Goal: Information Seeking & Learning: Learn about a topic

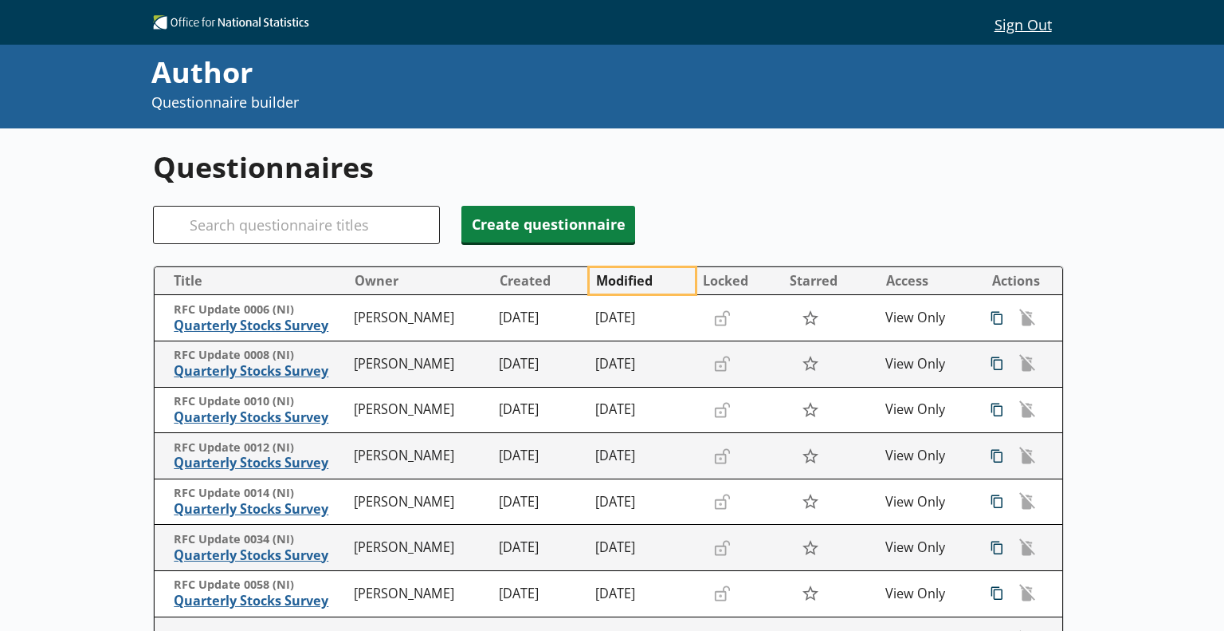
click at [607, 279] on button "Modified" at bounding box center [642, 281] width 104 height 26
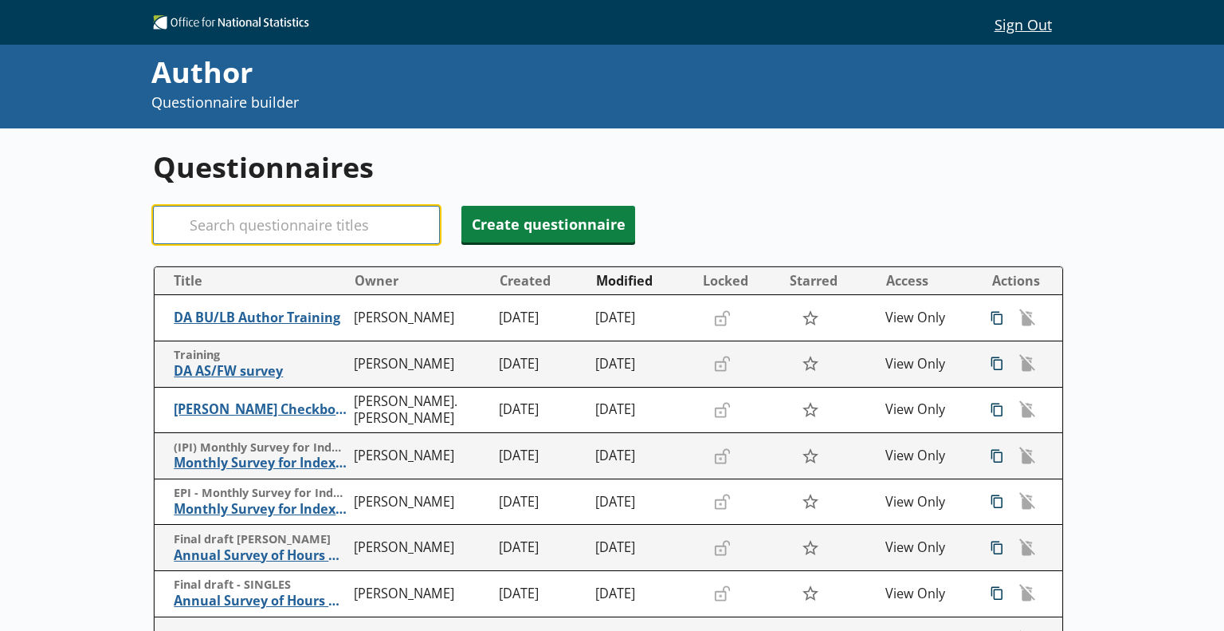
click at [328, 230] on input "Search" at bounding box center [296, 225] width 287 height 38
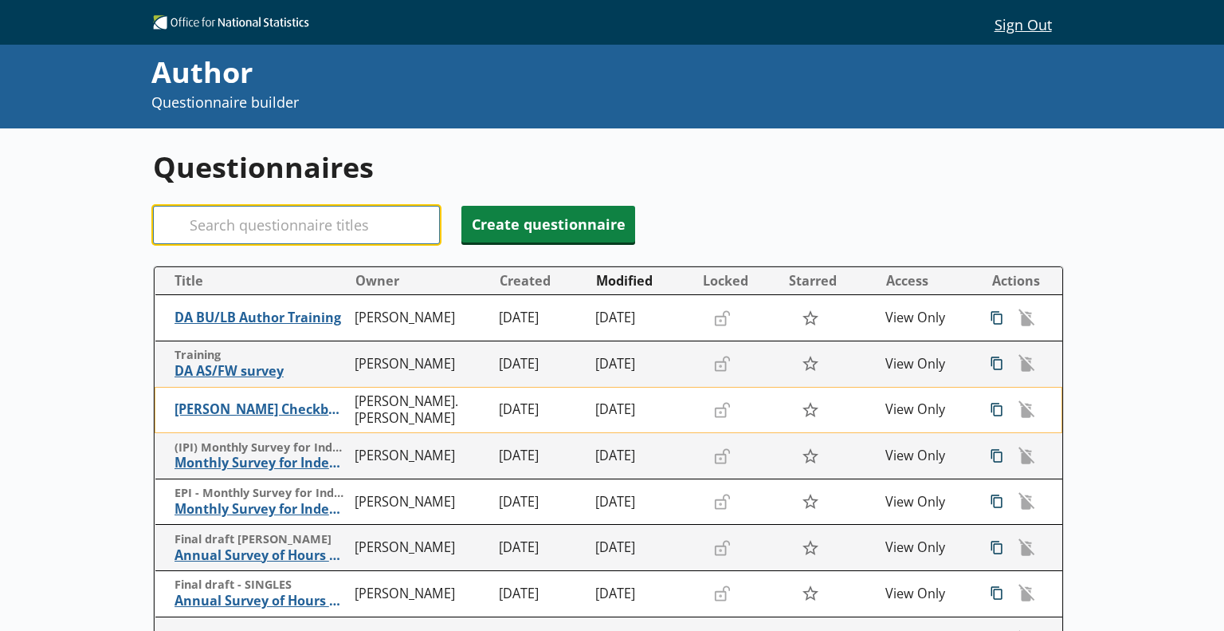
scroll to position [80, 0]
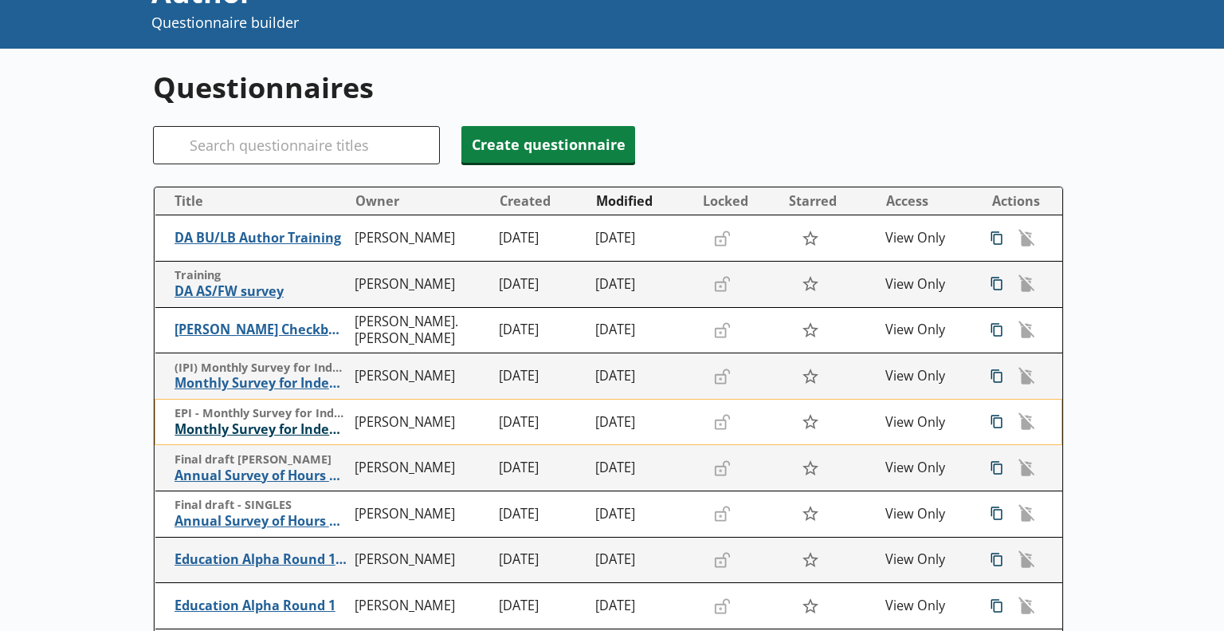
click at [250, 430] on span "Monthly Survey for Index Numbers of Export Prices - Price Quotation Return" at bounding box center [261, 429] width 172 height 17
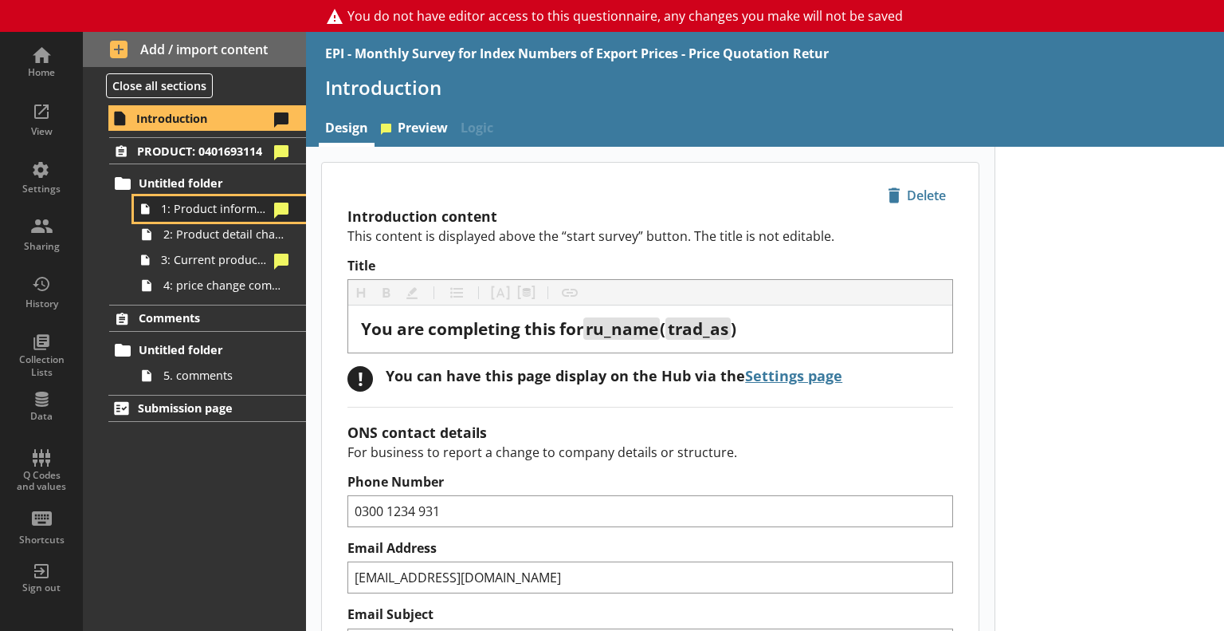
click at [233, 214] on span "1: Product information" at bounding box center [215, 208] width 108 height 15
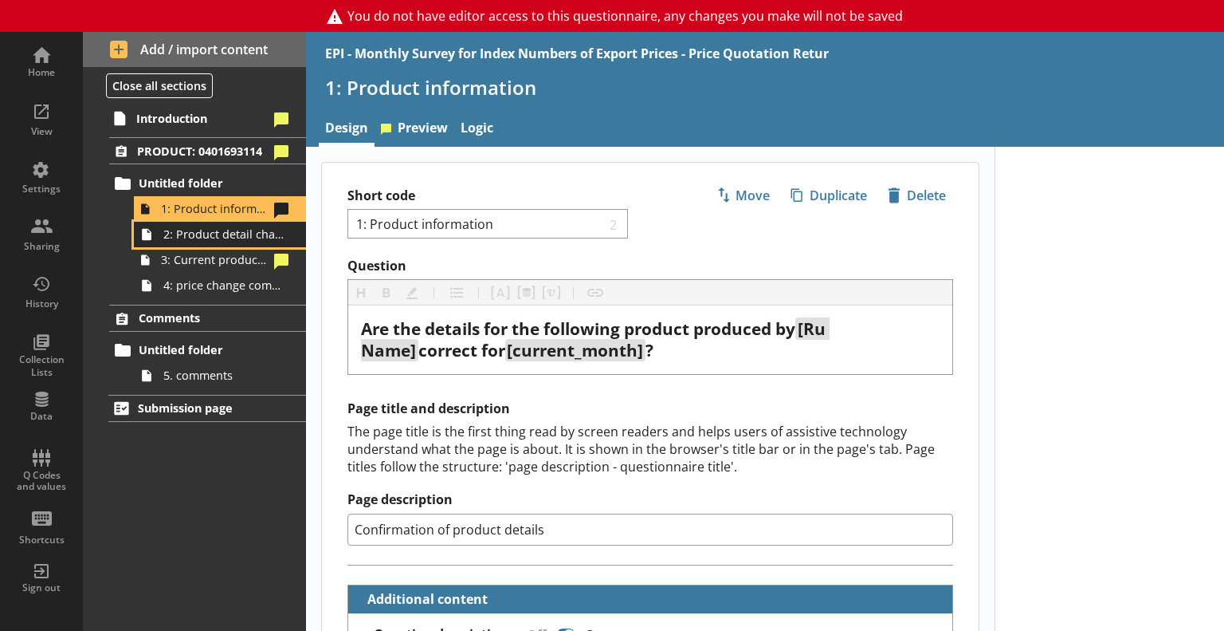
click at [230, 238] on span "2: Product detail changes" at bounding box center [223, 233] width 120 height 15
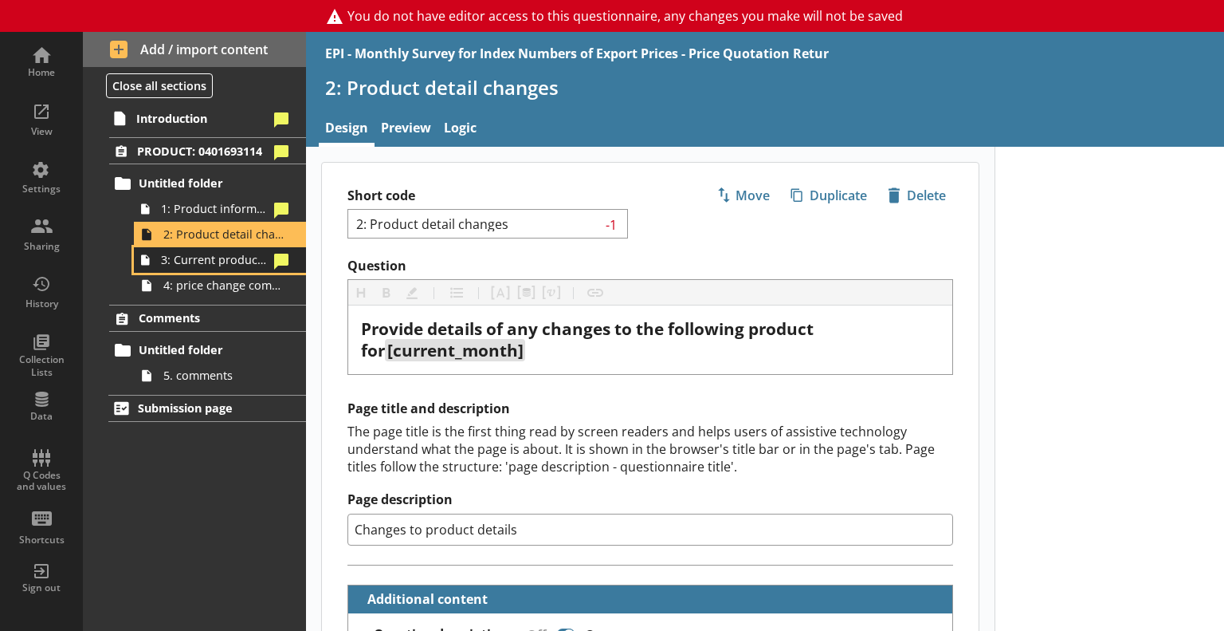
click at [227, 265] on span "3: Current product price" at bounding box center [215, 259] width 108 height 15
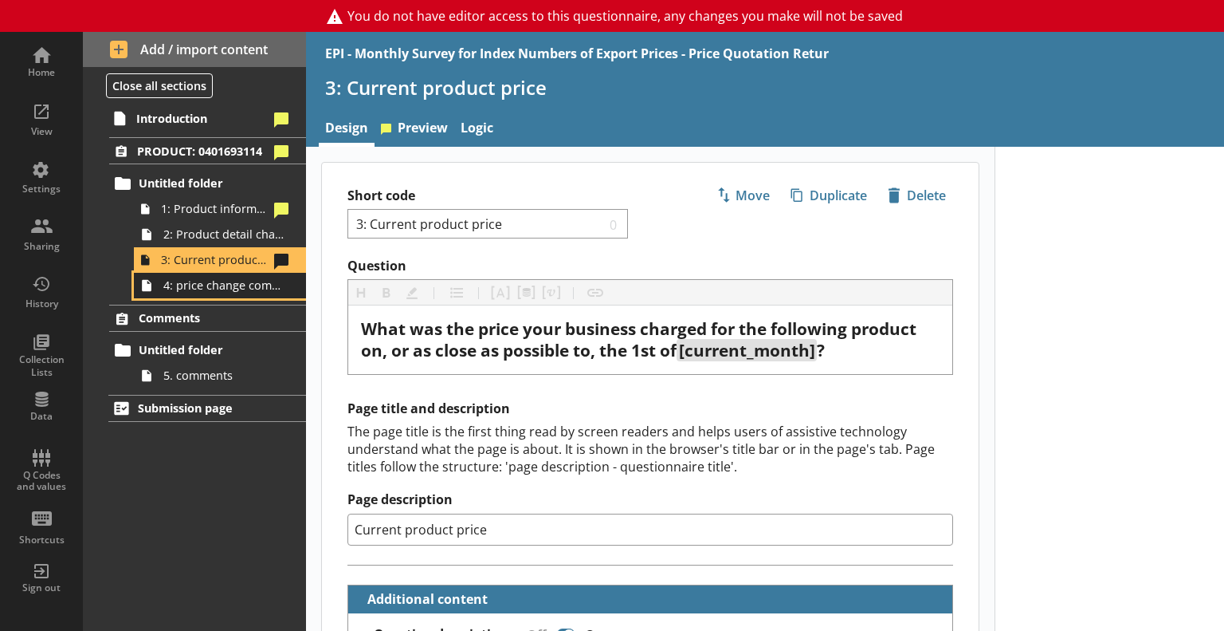
click at [226, 289] on span "4: price change comments" at bounding box center [223, 284] width 120 height 15
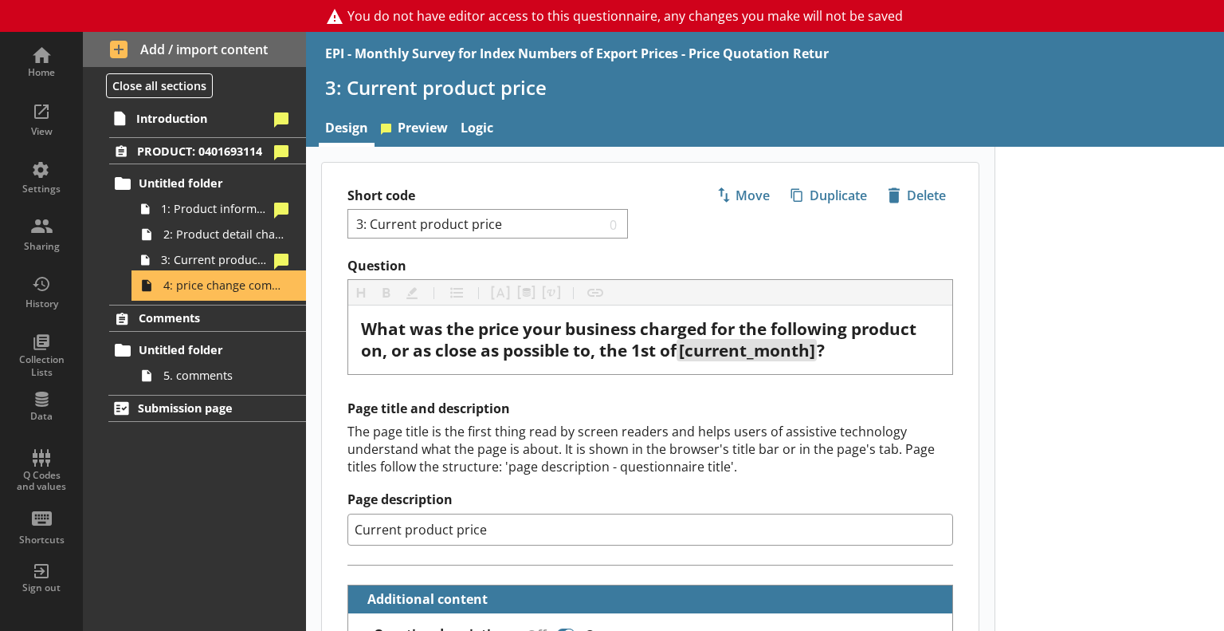
type textarea "x"
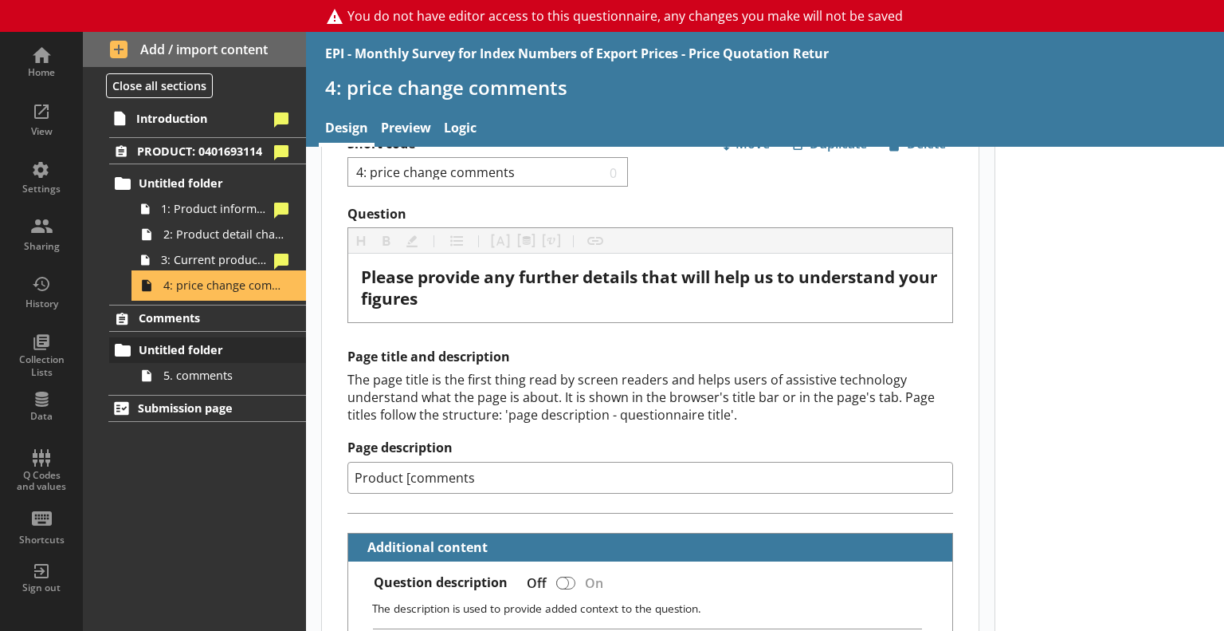
scroll to position [80, 0]
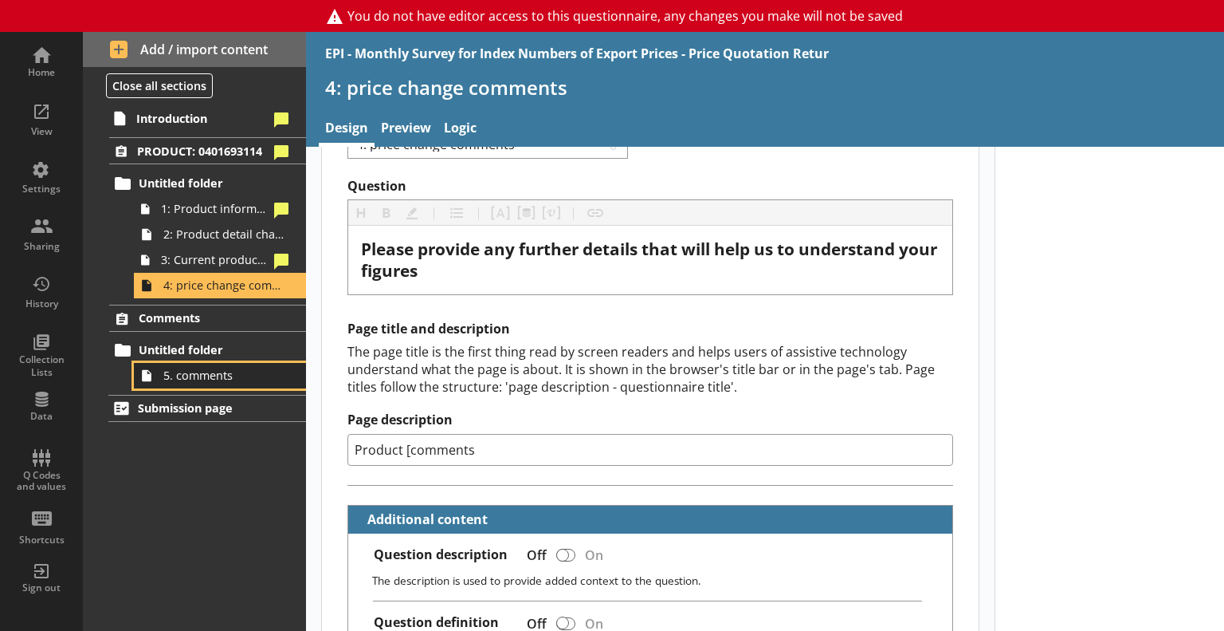
click at [219, 369] on span "5. comments" at bounding box center [223, 374] width 120 height 15
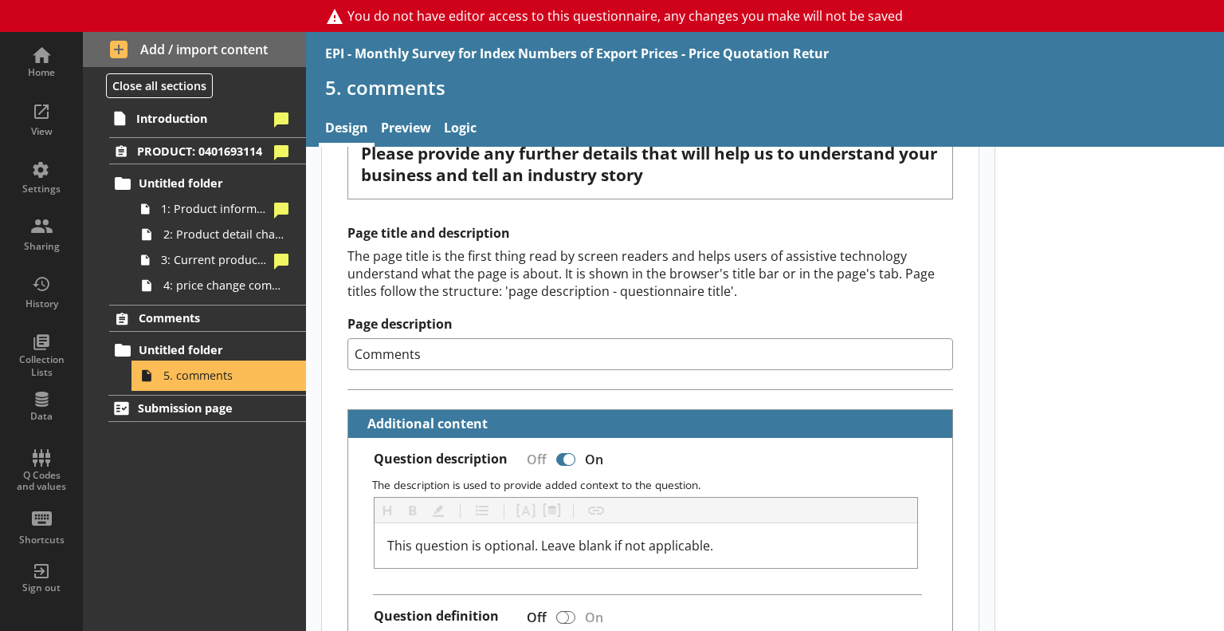
scroll to position [319, 0]
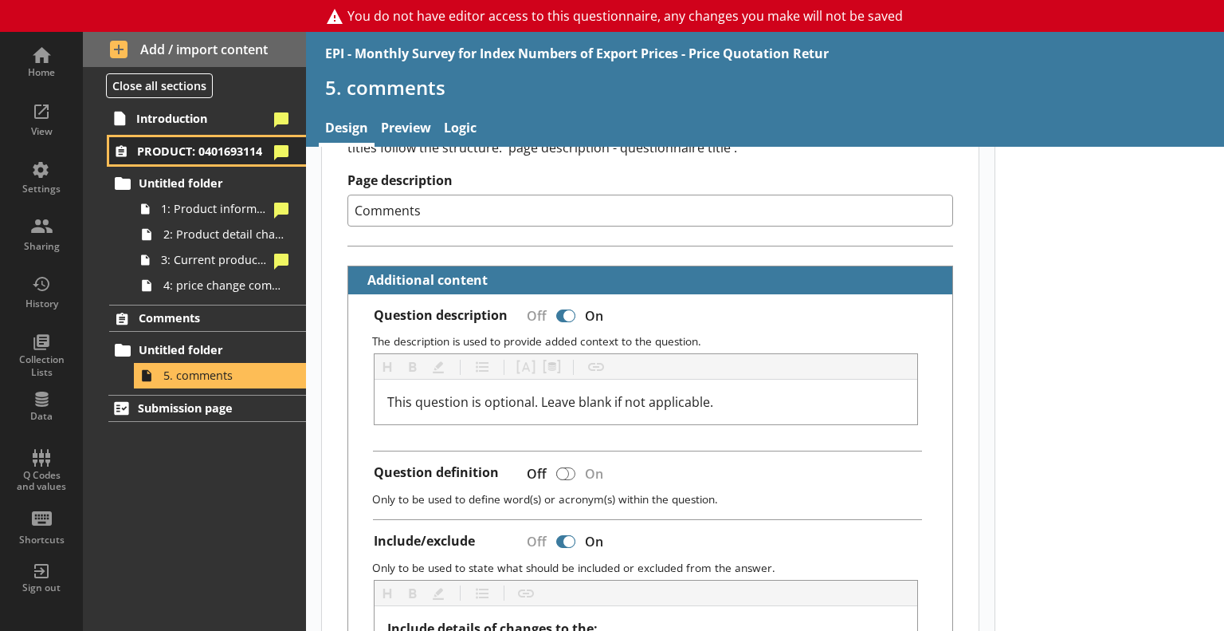
click at [204, 155] on span "PRODUCT: 0401693114" at bounding box center [202, 150] width 131 height 15
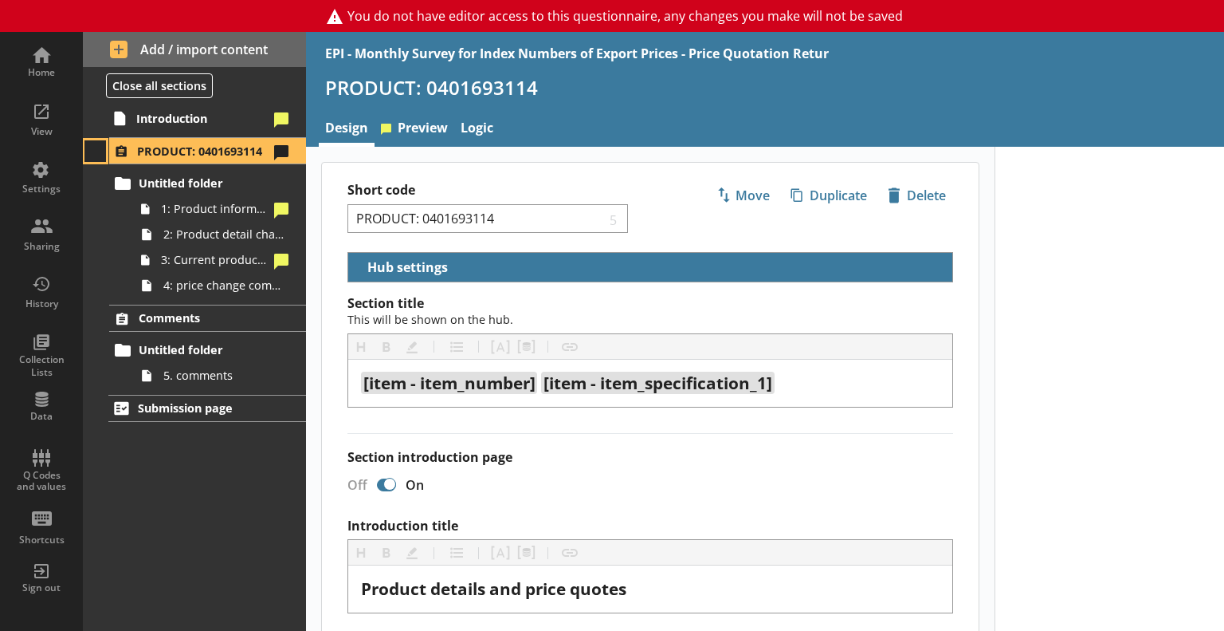
click at [99, 151] on button at bounding box center [95, 151] width 22 height 22
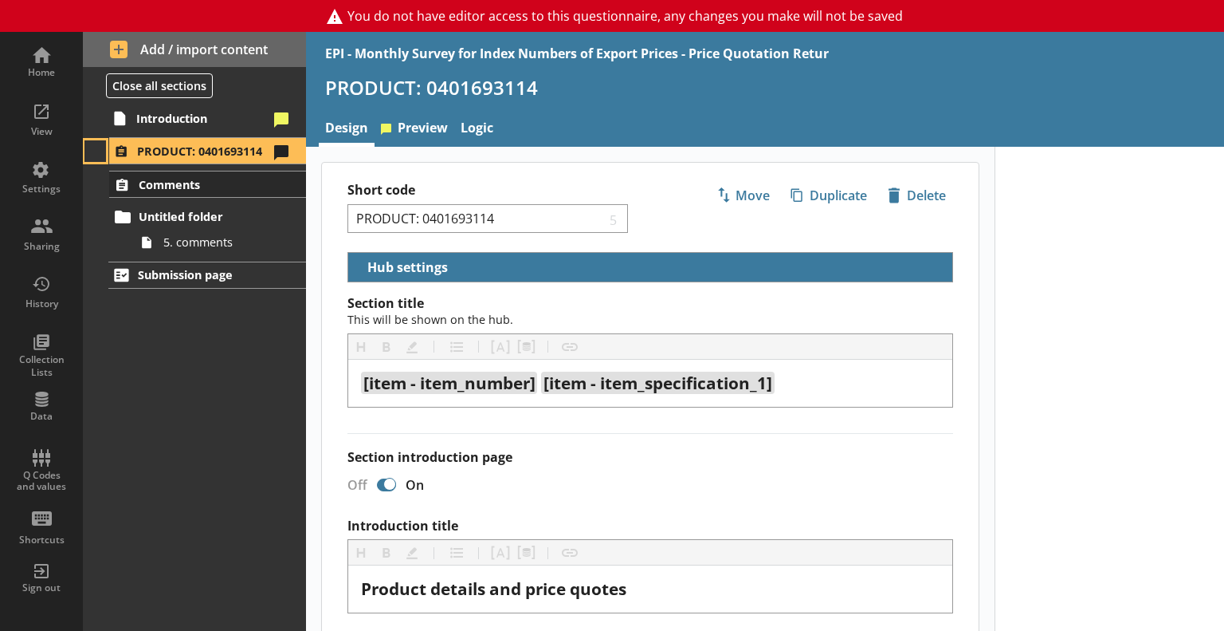
select select "5d514584-2e6d-4149-86df-4889fd375b9d"
click at [100, 153] on button at bounding box center [95, 151] width 22 height 22
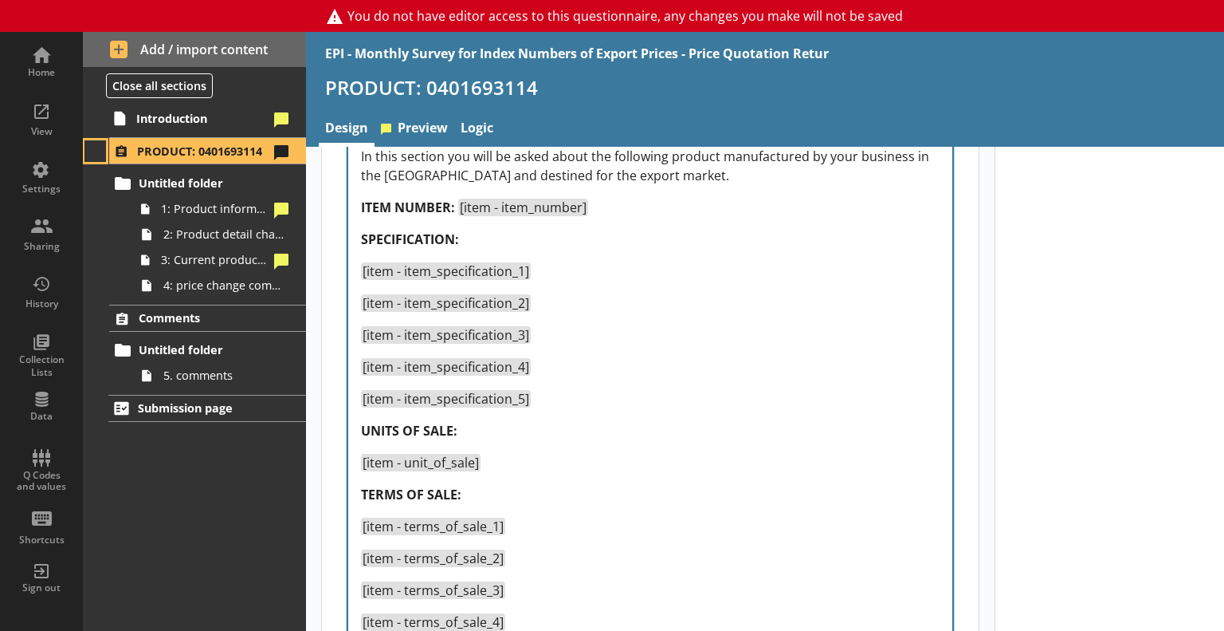
scroll to position [638, 0]
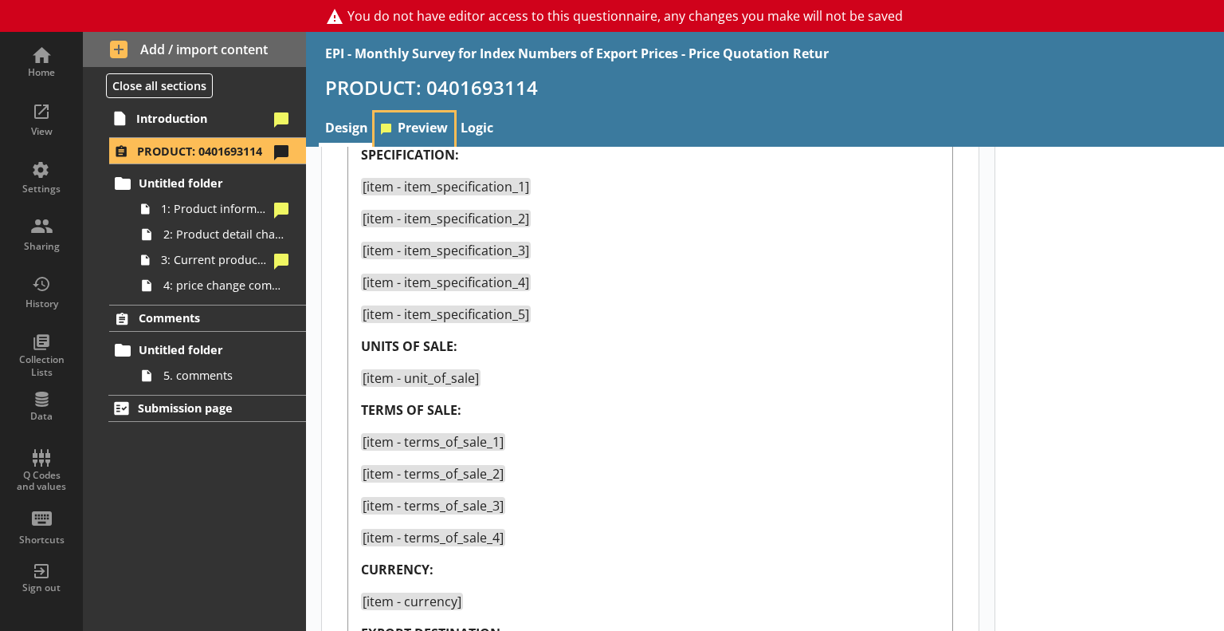
click at [415, 132] on link "Preview" at bounding box center [415, 129] width 80 height 34
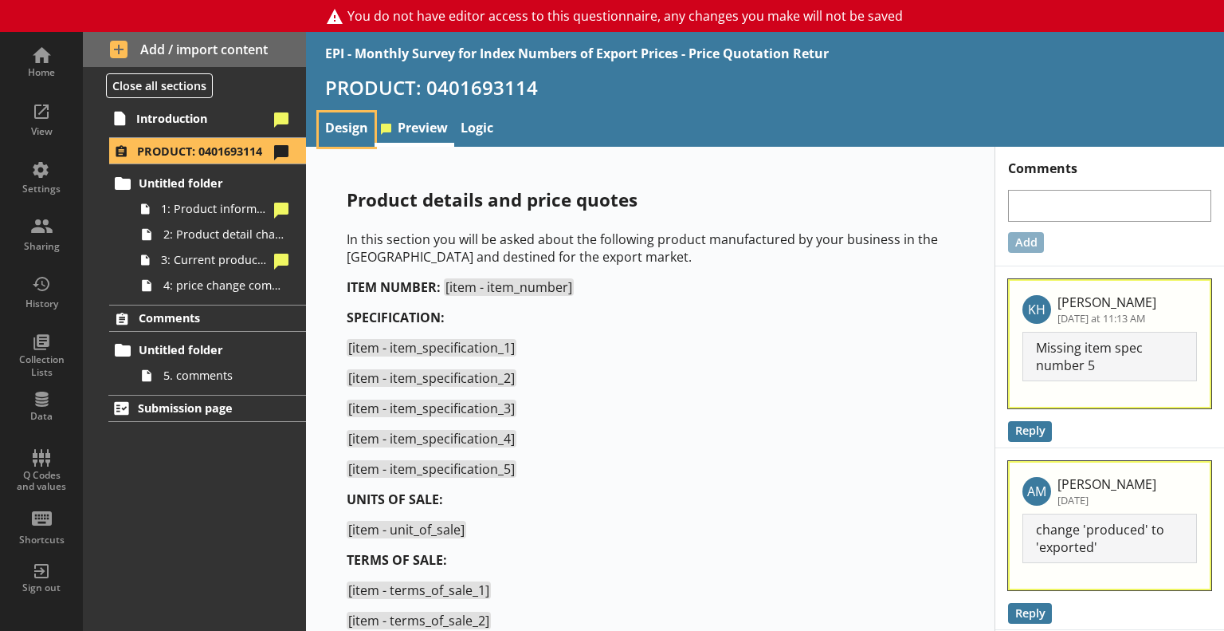
click at [355, 127] on link "Design" at bounding box center [347, 129] width 56 height 34
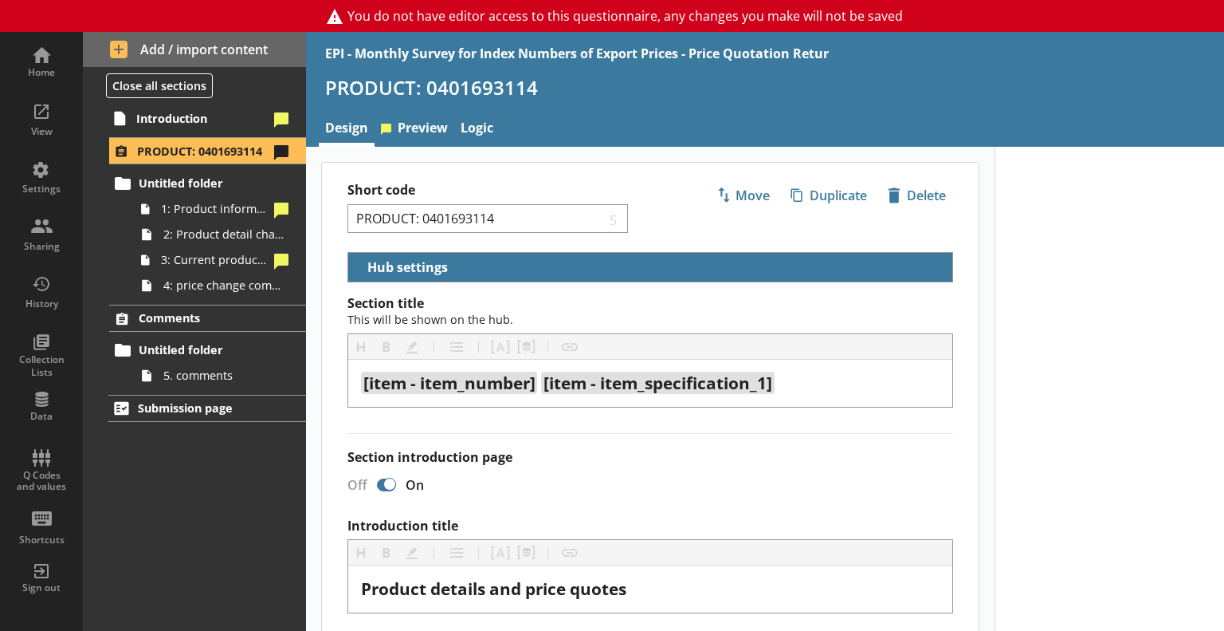
select select "5d514584-2e6d-4149-86df-4889fd375b9d"
click at [44, 124] on div "View" at bounding box center [42, 118] width 56 height 56
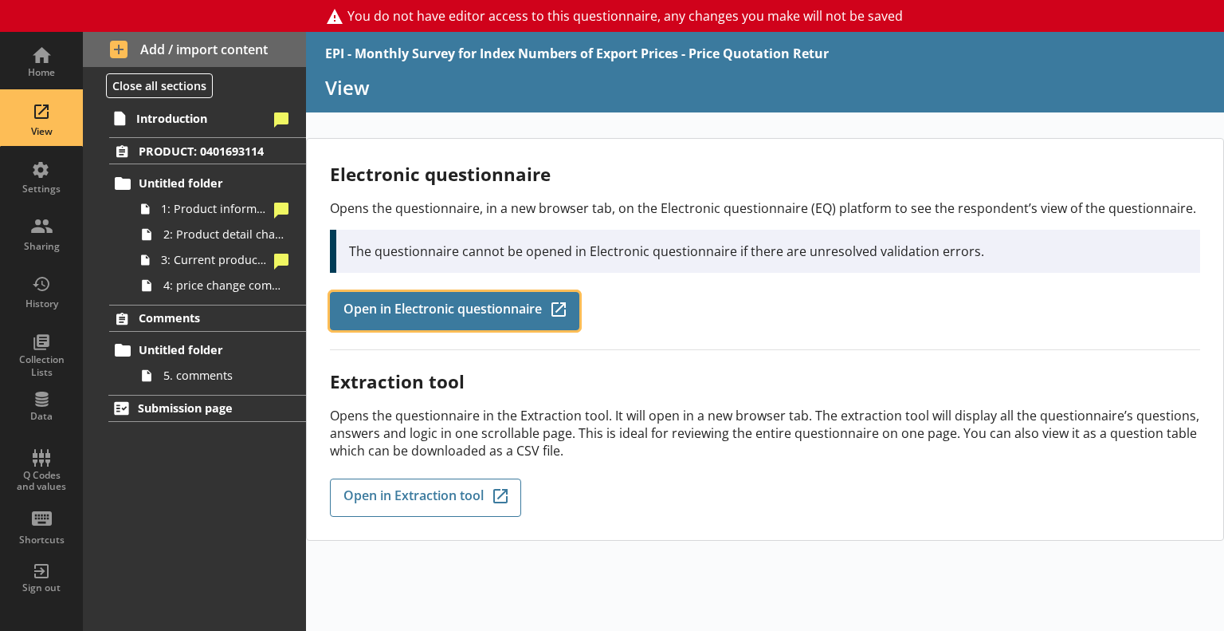
click at [430, 311] on span "Open in Electronic questionnaire" at bounding box center [443, 311] width 198 height 18
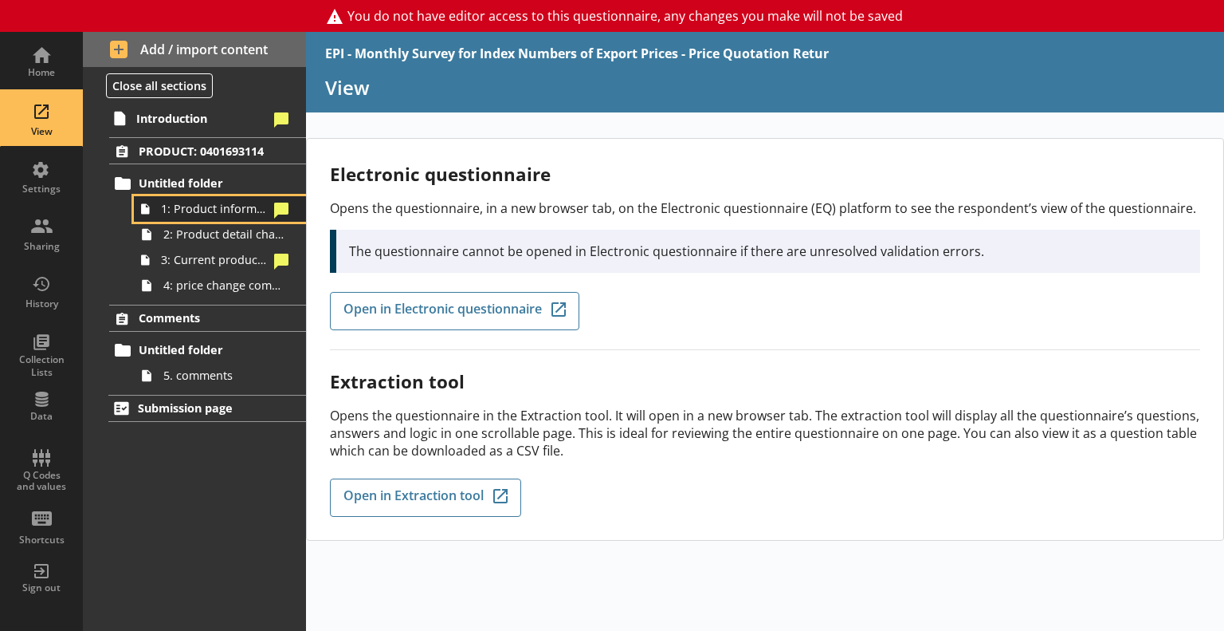
click at [217, 210] on span "1: Product information" at bounding box center [215, 208] width 108 height 15
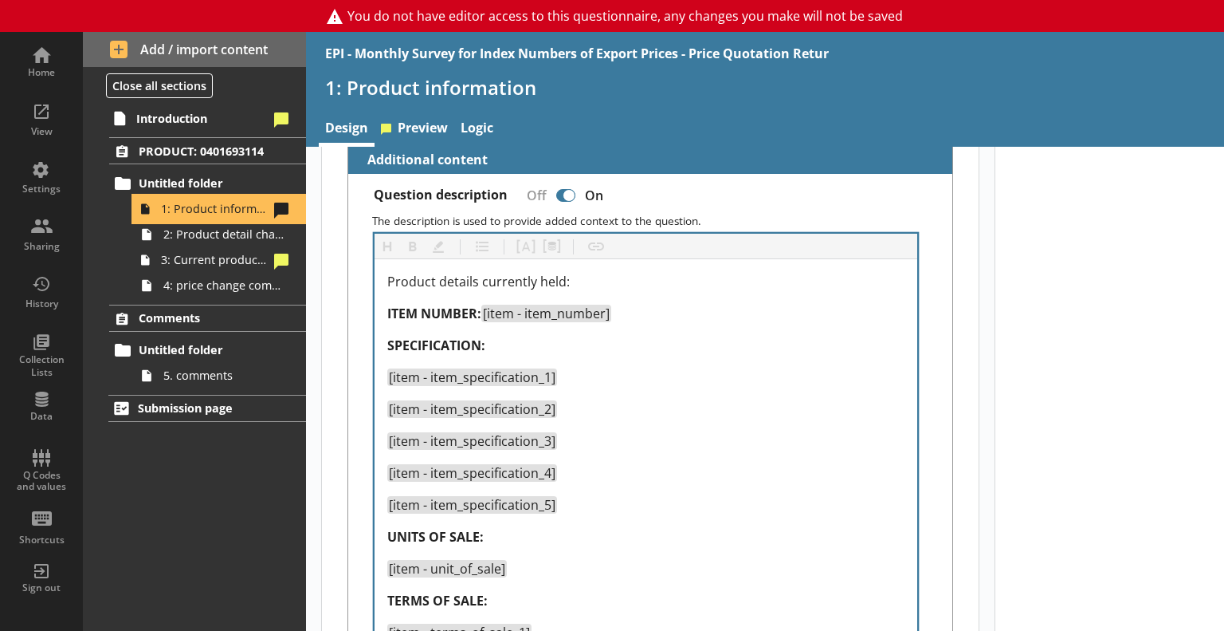
scroll to position [478, 0]
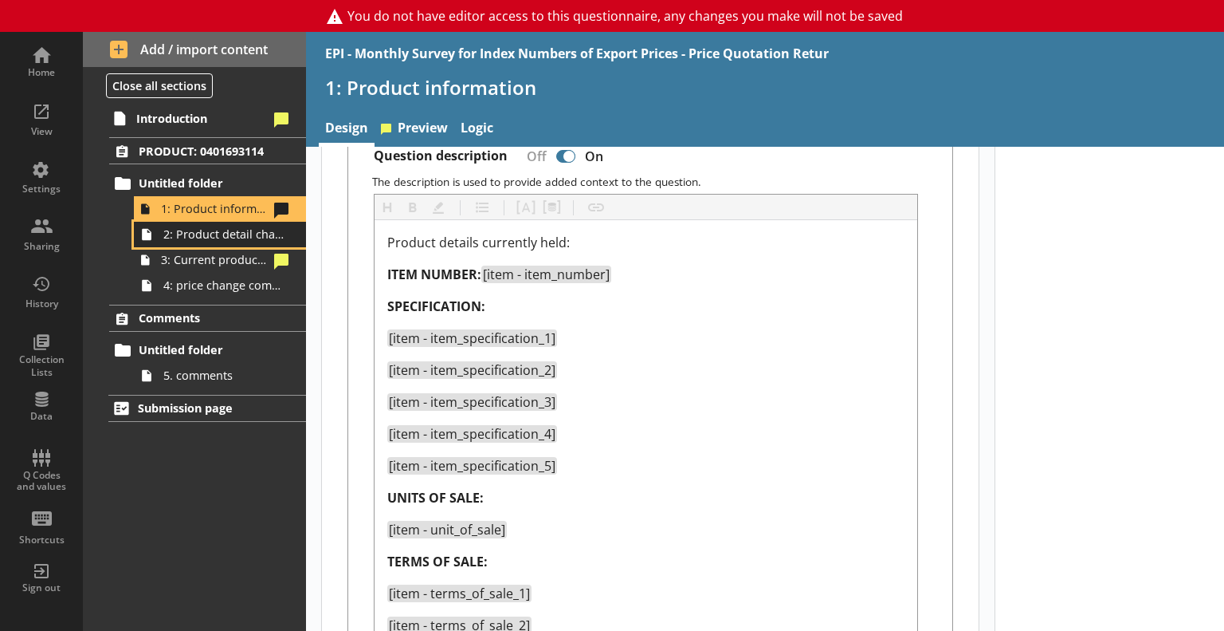
click at [205, 241] on span "2: Product detail changes" at bounding box center [223, 233] width 120 height 15
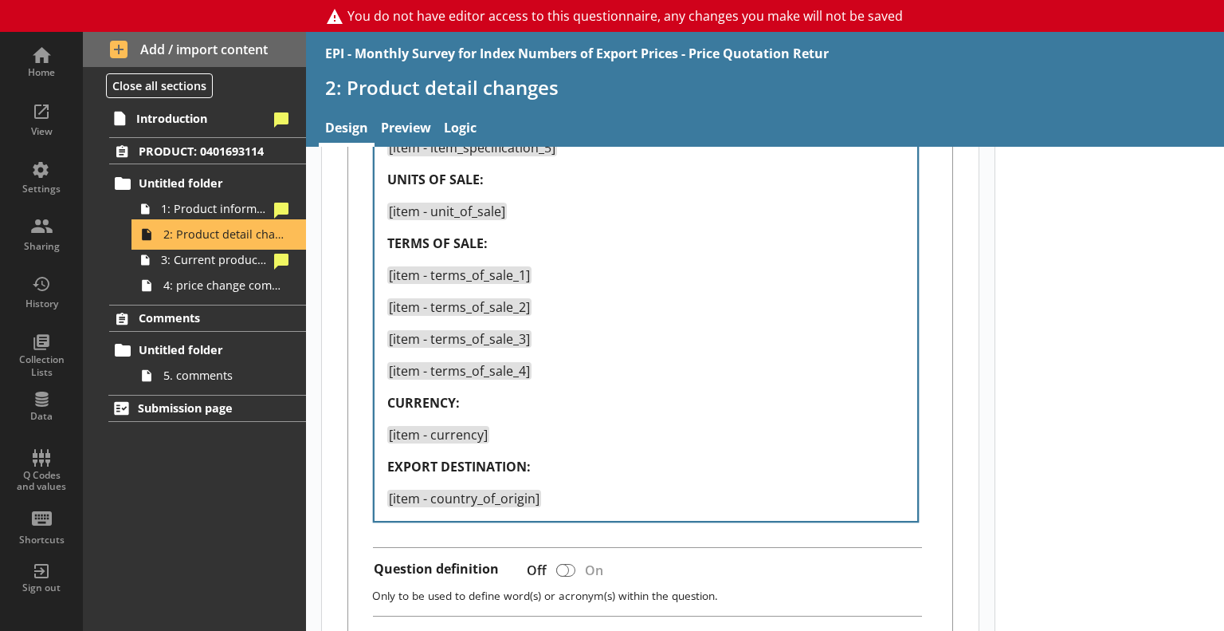
scroll to position [797, 0]
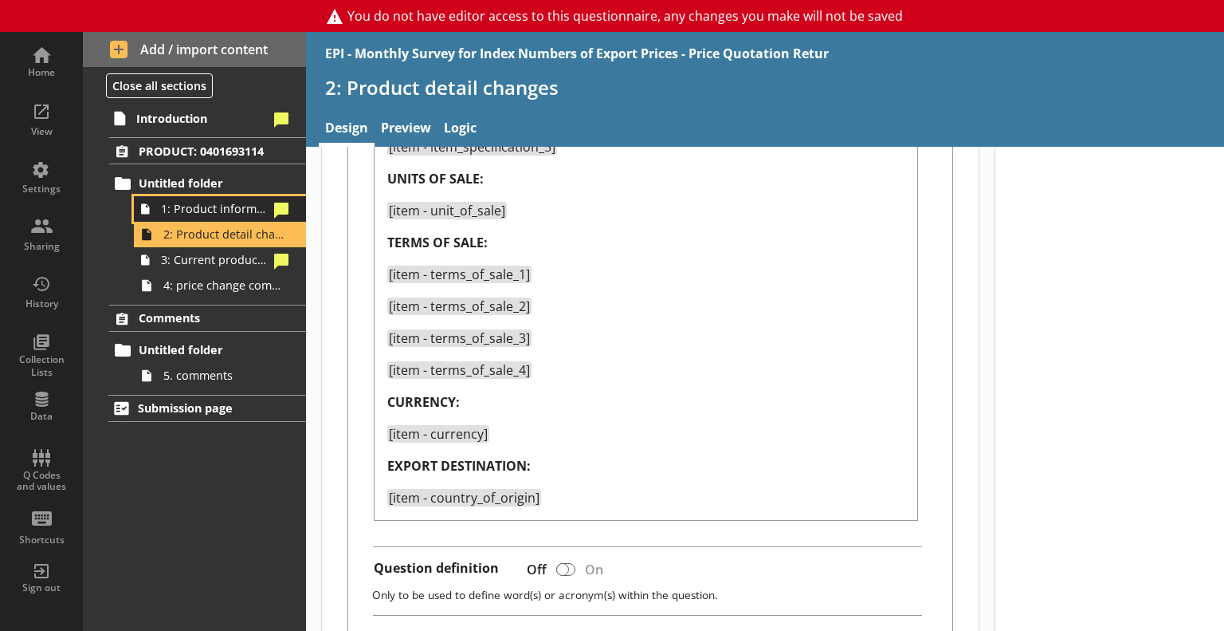
click at [217, 210] on span "1: Product information" at bounding box center [215, 208] width 108 height 15
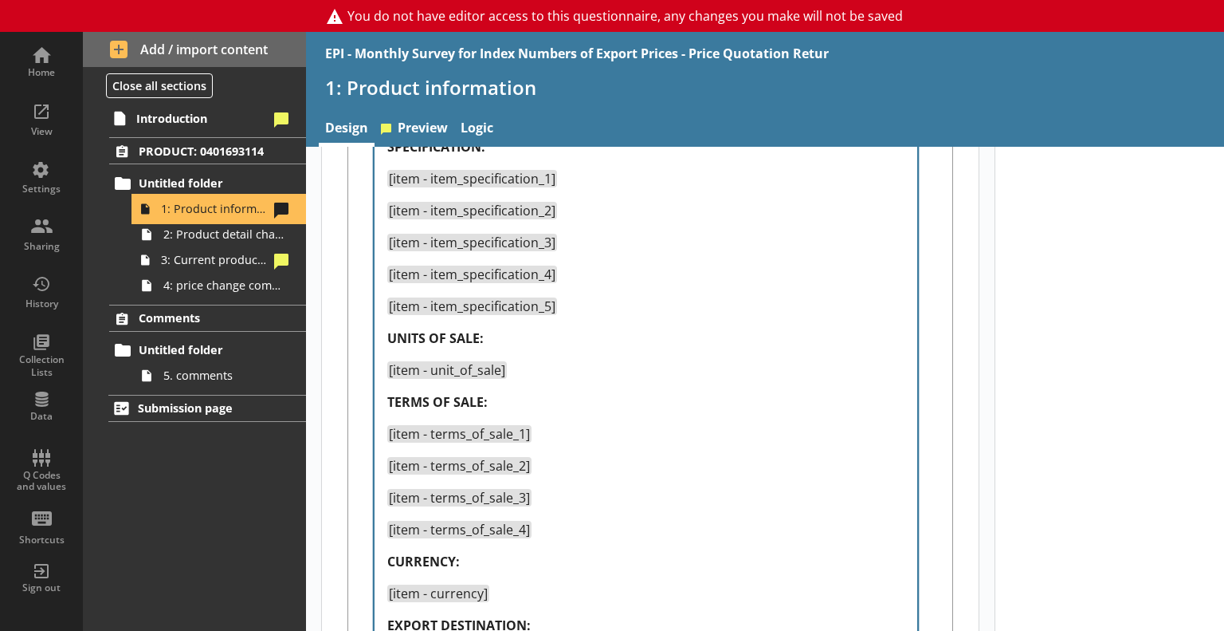
scroll to position [797, 0]
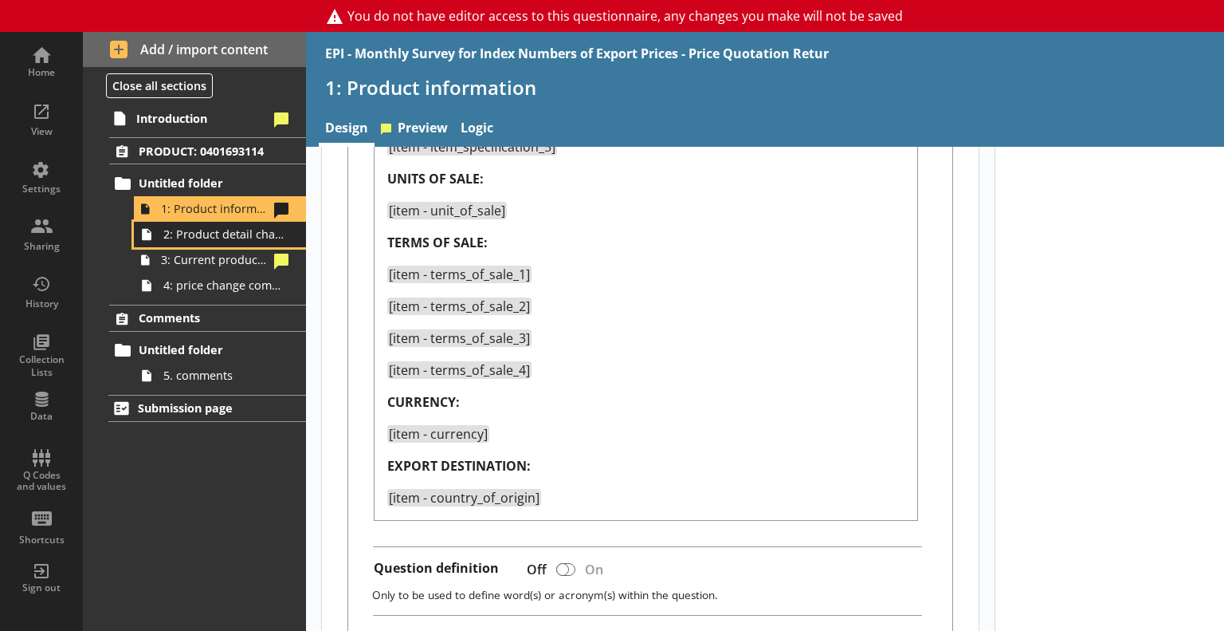
click at [233, 241] on span "2: Product detail changes" at bounding box center [223, 233] width 120 height 15
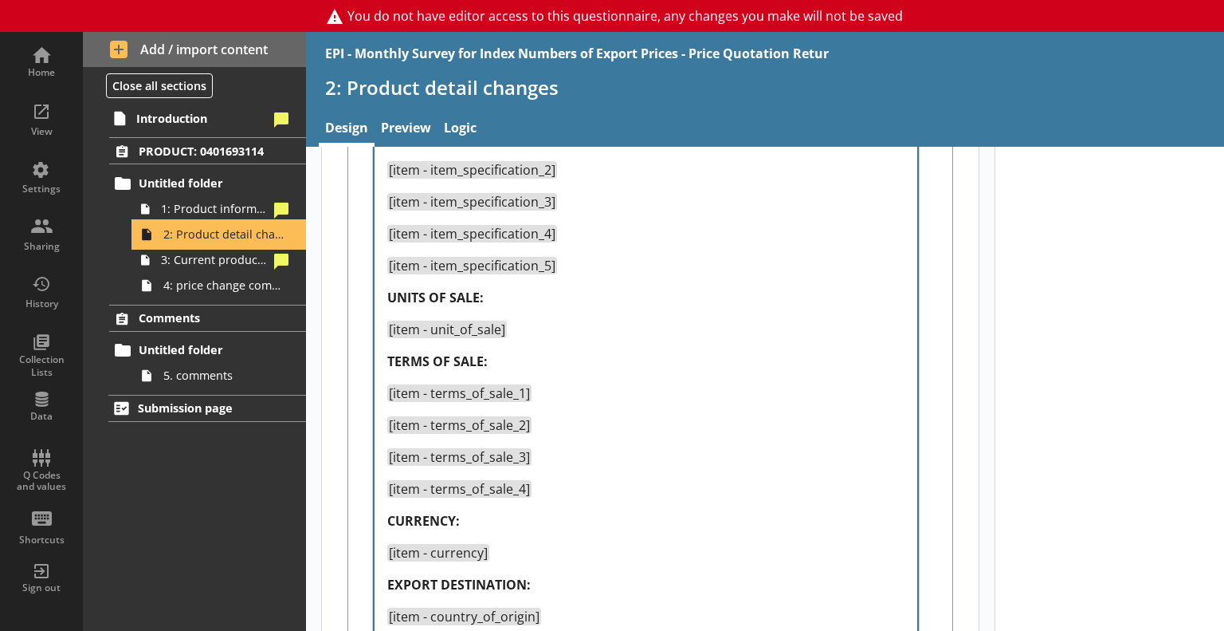
scroll to position [717, 0]
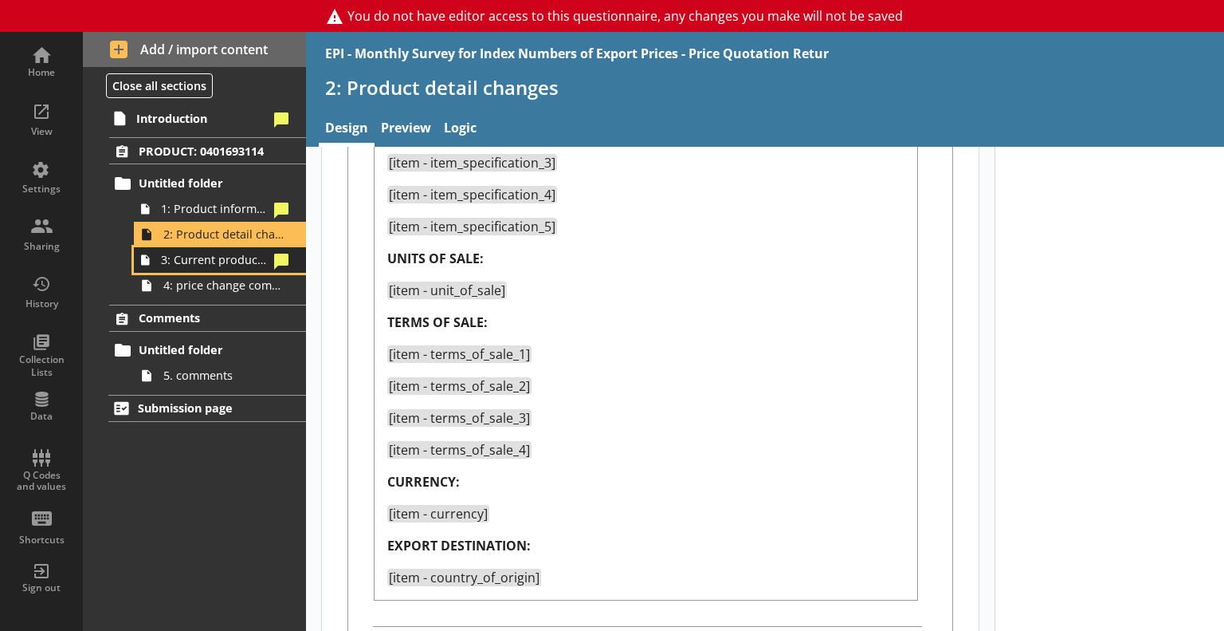
click at [233, 269] on link "3: Current product price" at bounding box center [220, 260] width 172 height 26
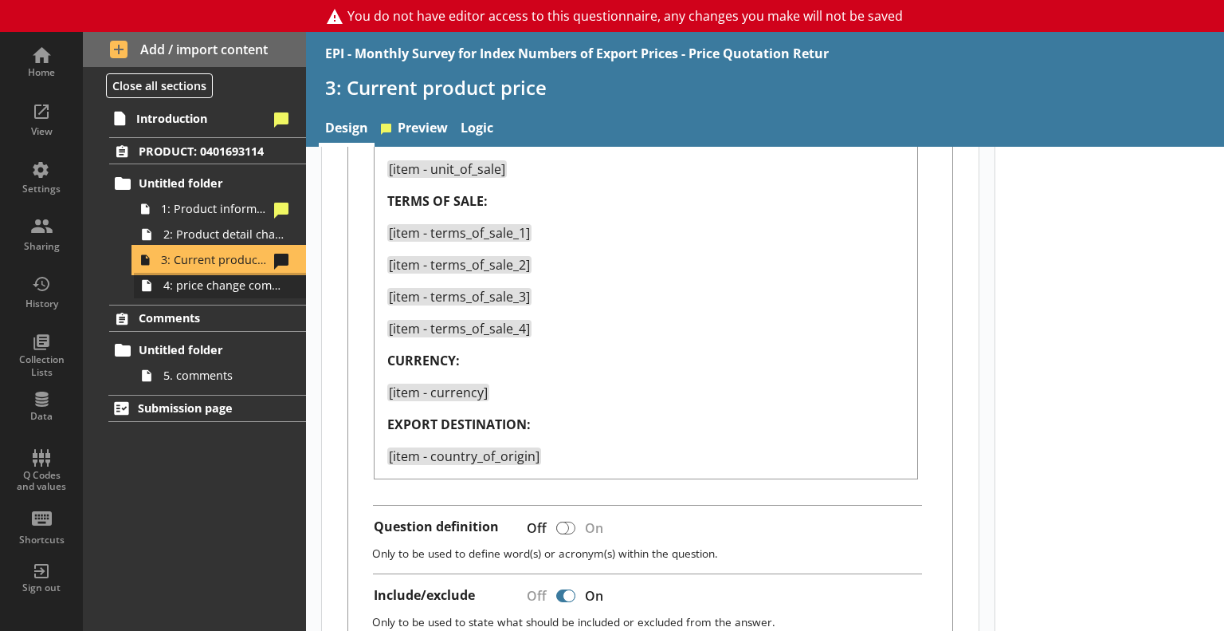
scroll to position [877, 0]
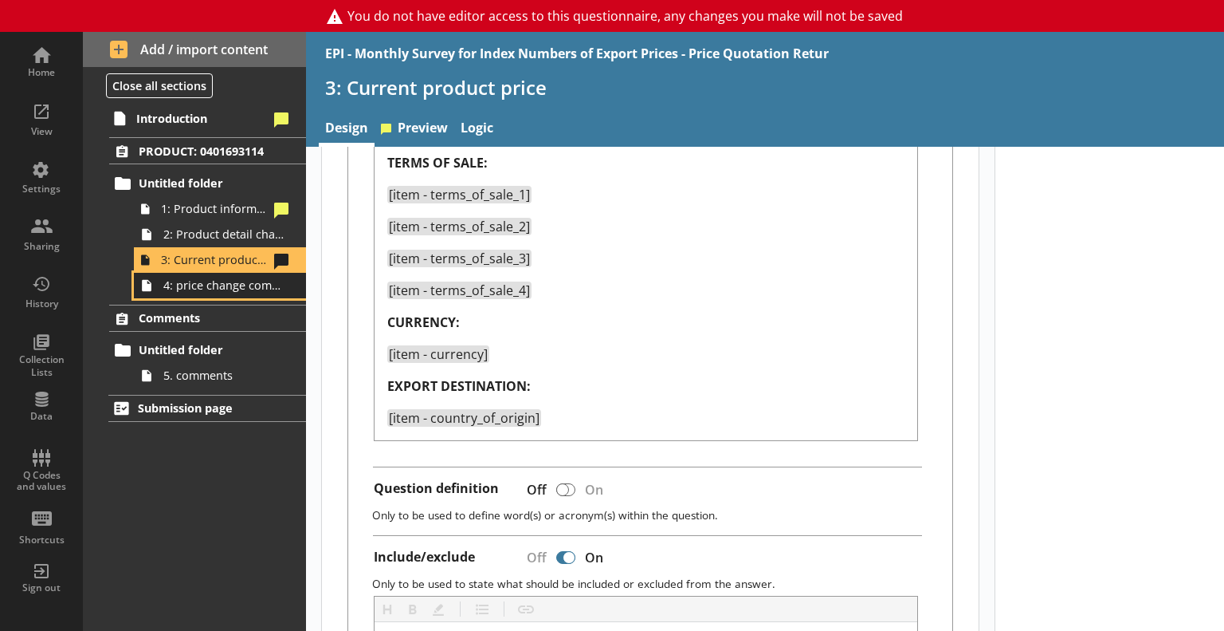
click at [204, 289] on span "4: price change comments" at bounding box center [223, 284] width 120 height 15
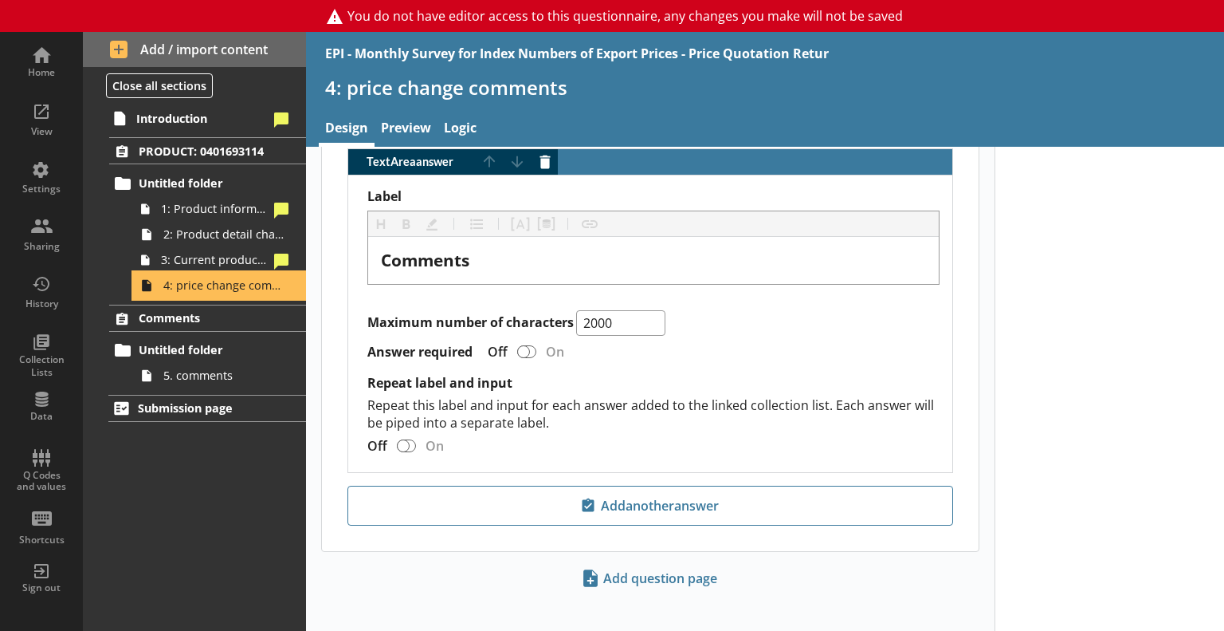
scroll to position [880, 0]
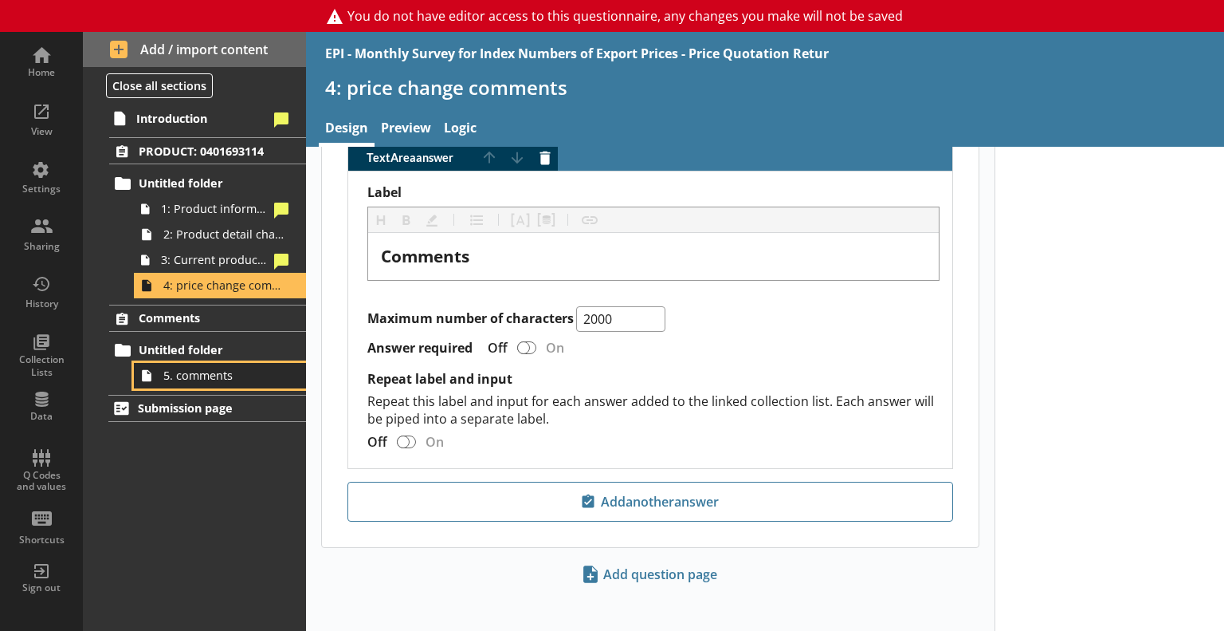
click at [197, 371] on span "5. comments" at bounding box center [223, 374] width 120 height 15
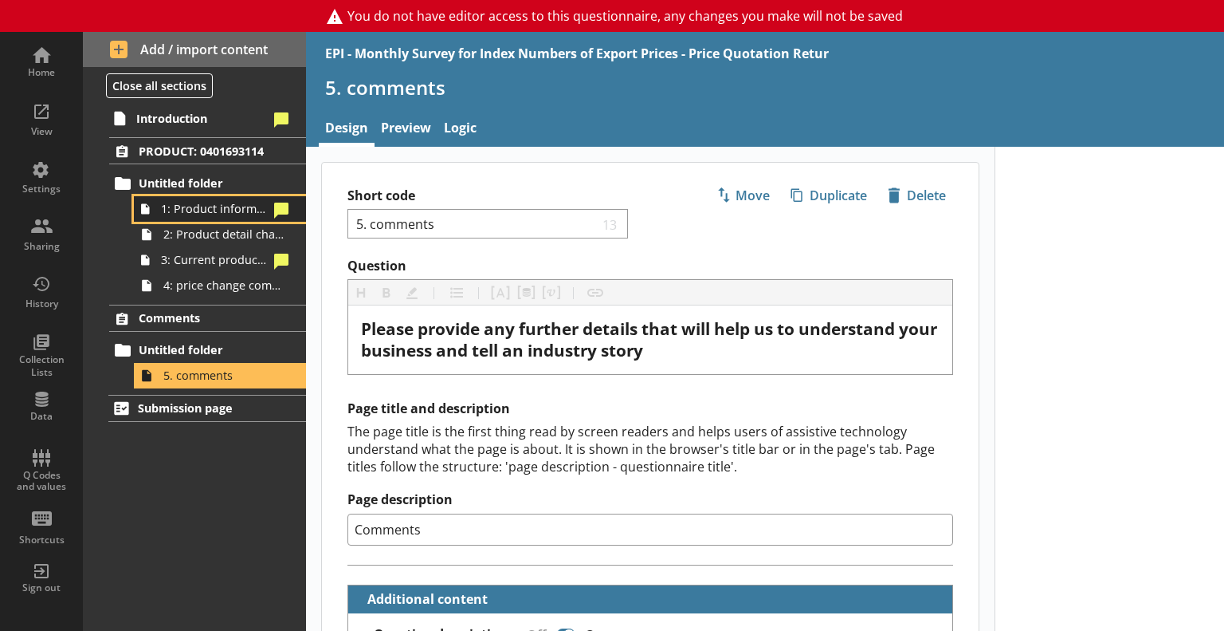
click at [214, 210] on span "1: Product information" at bounding box center [215, 208] width 108 height 15
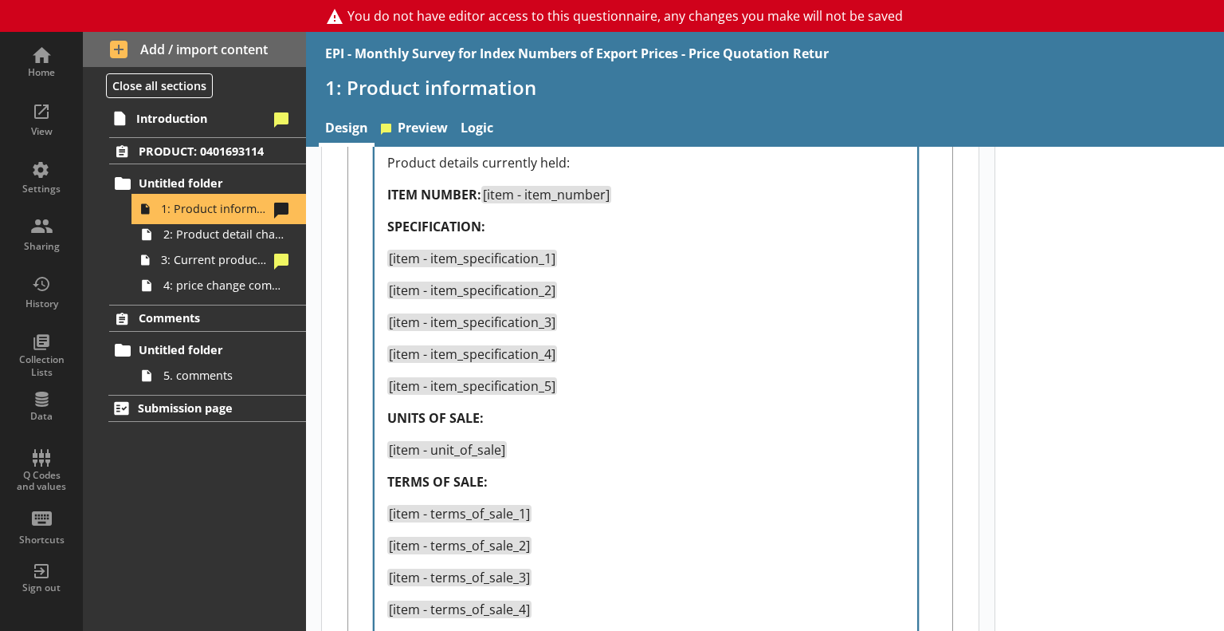
type textarea "x"
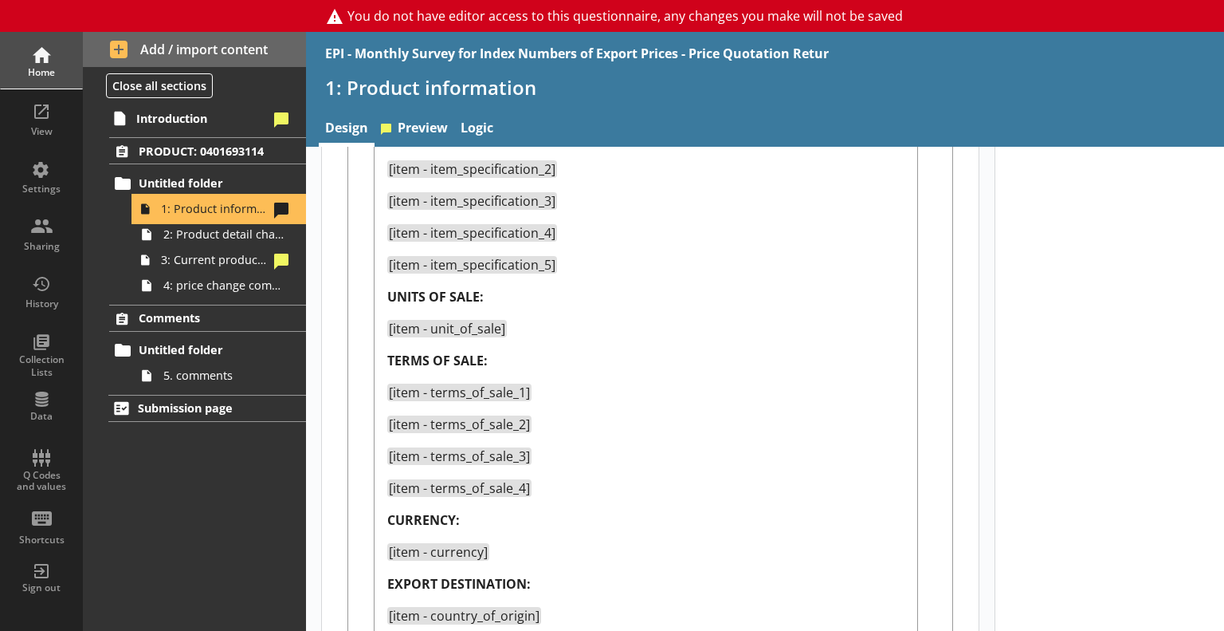
scroll to position [478, 0]
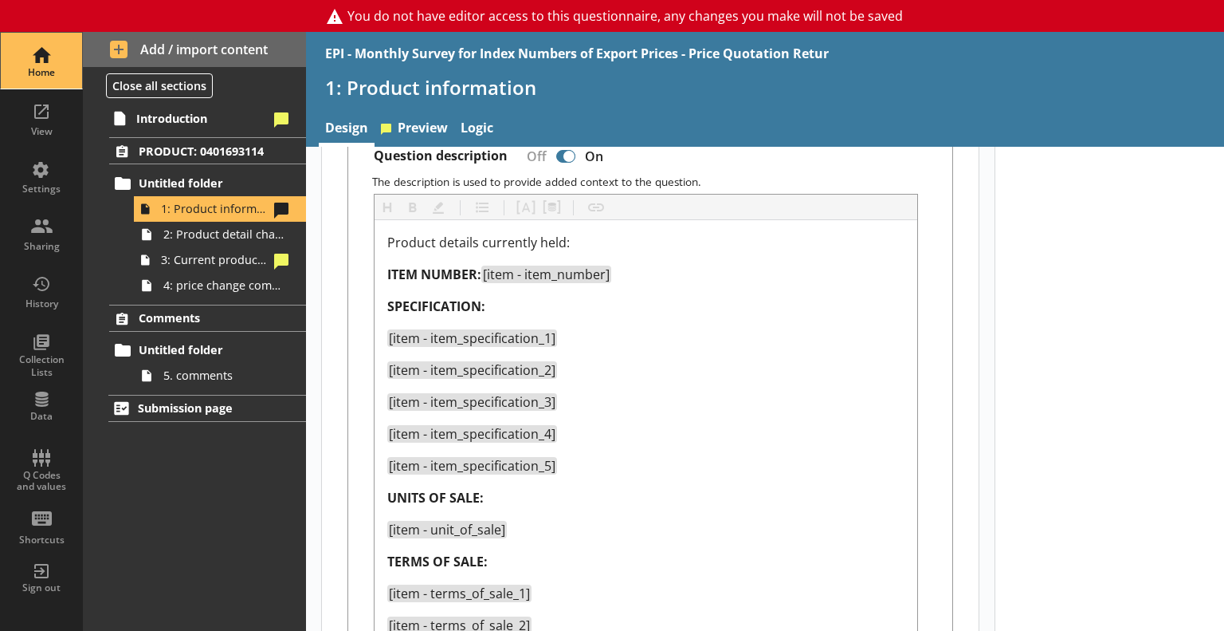
click at [29, 67] on div "Home" at bounding box center [42, 72] width 56 height 13
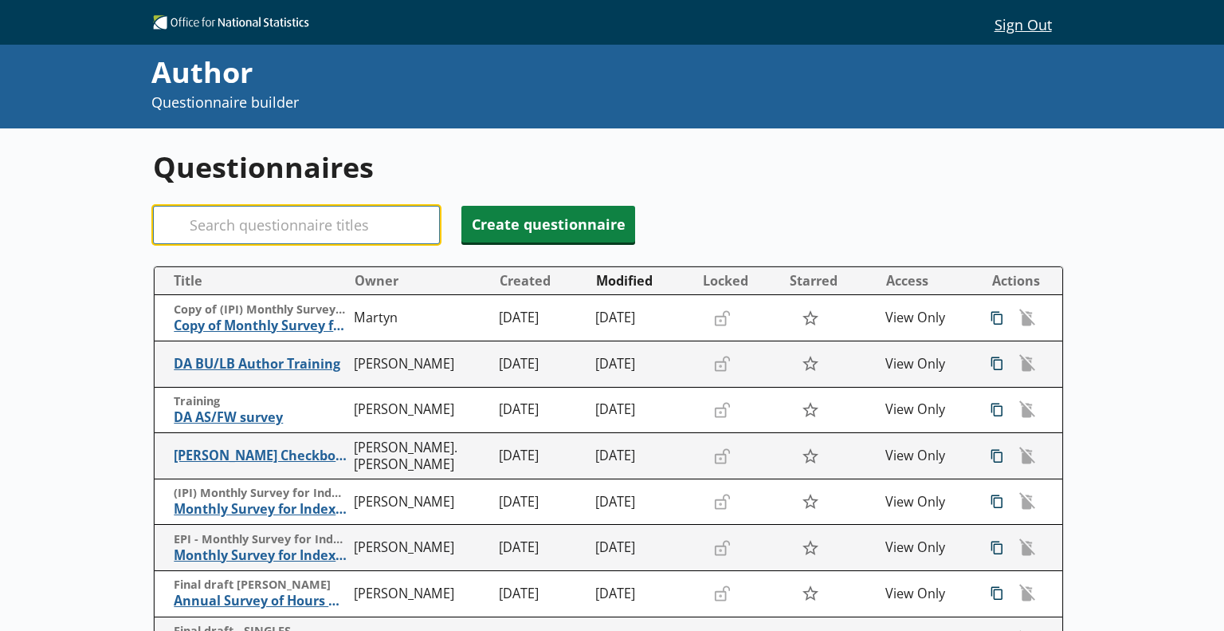
click at [246, 226] on input "Search" at bounding box center [296, 225] width 287 height 38
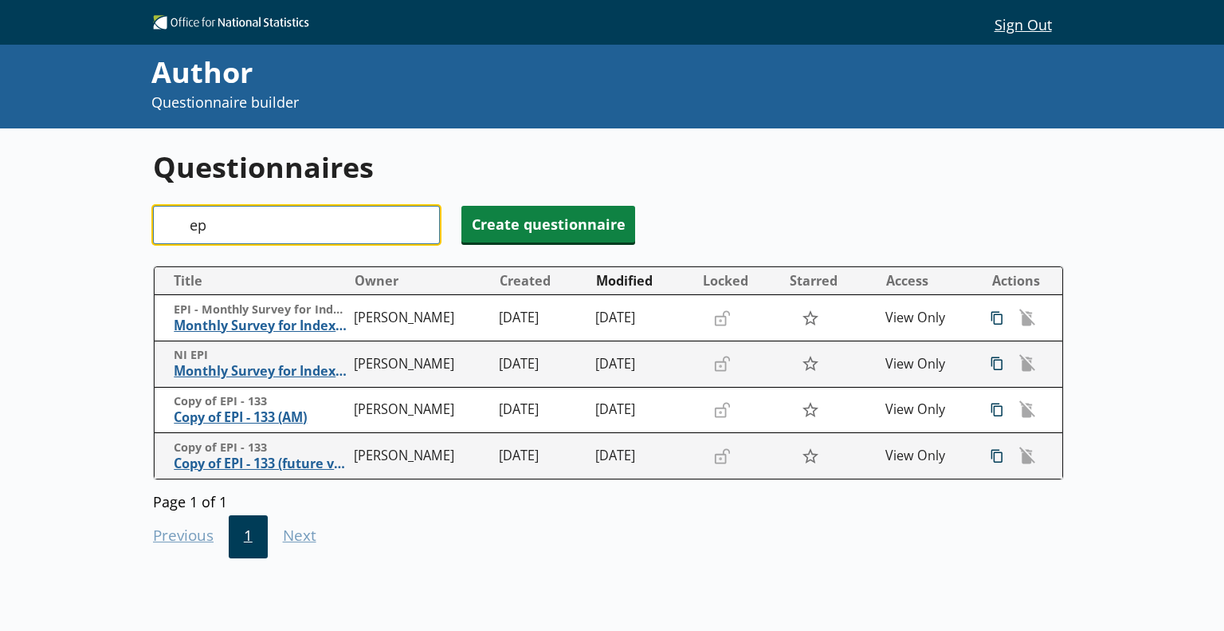
type input "e"
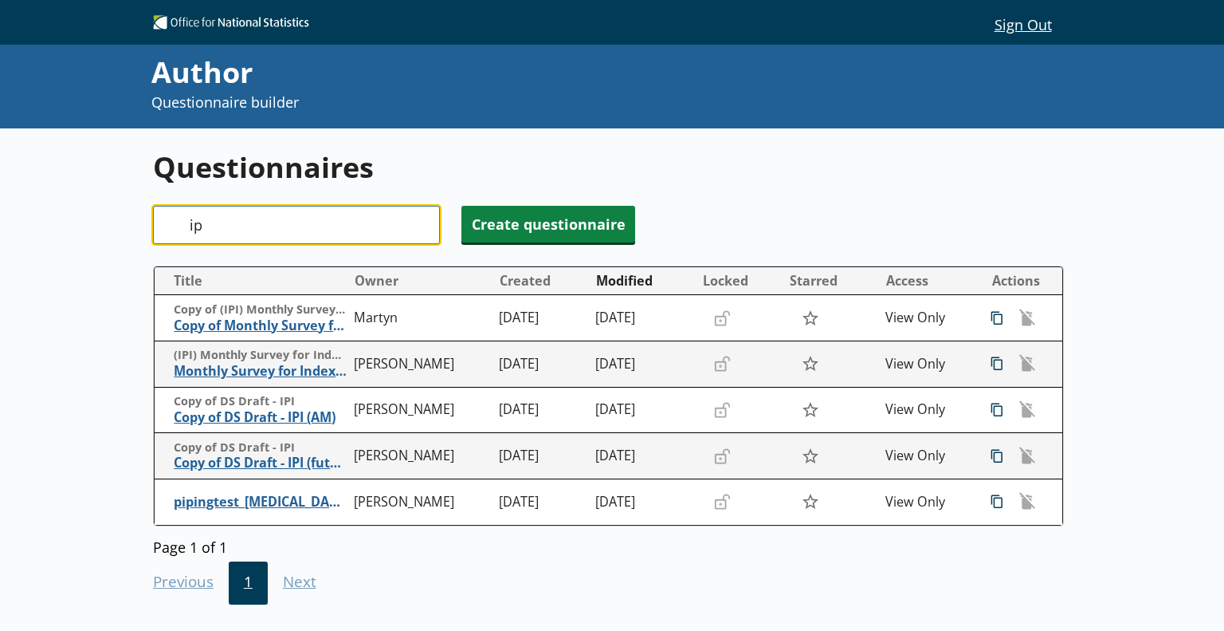
type input "i"
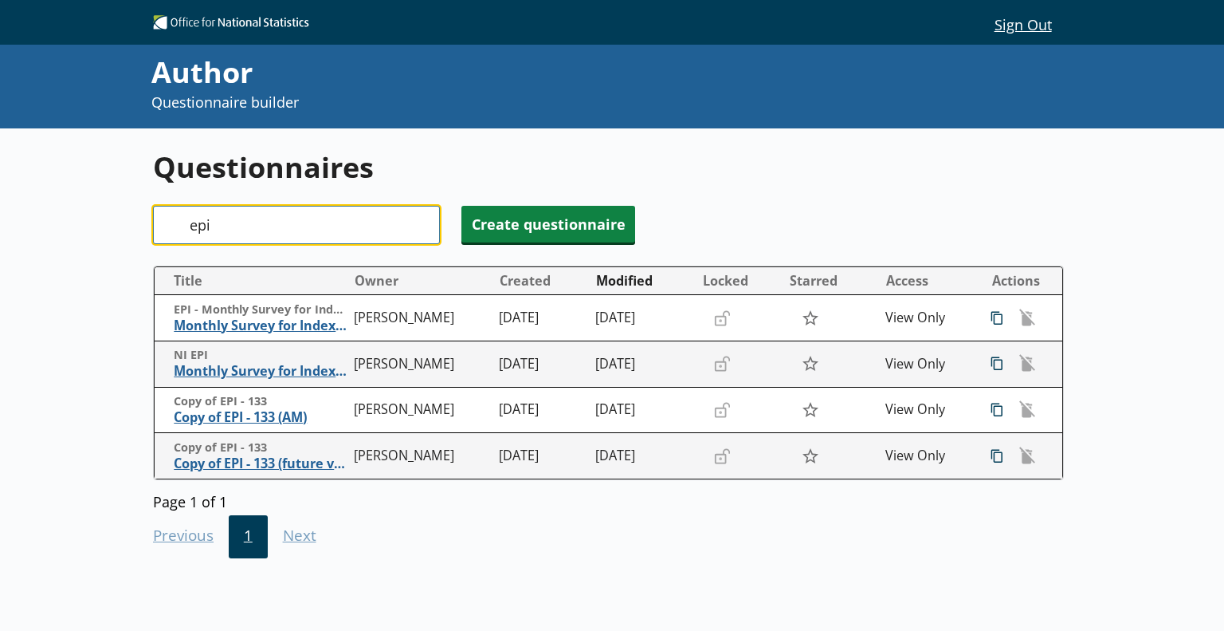
drag, startPoint x: 243, startPoint y: 217, endPoint x: 178, endPoint y: 229, distance: 66.5
click at [178, 229] on div "Search epi" at bounding box center [296, 225] width 287 height 38
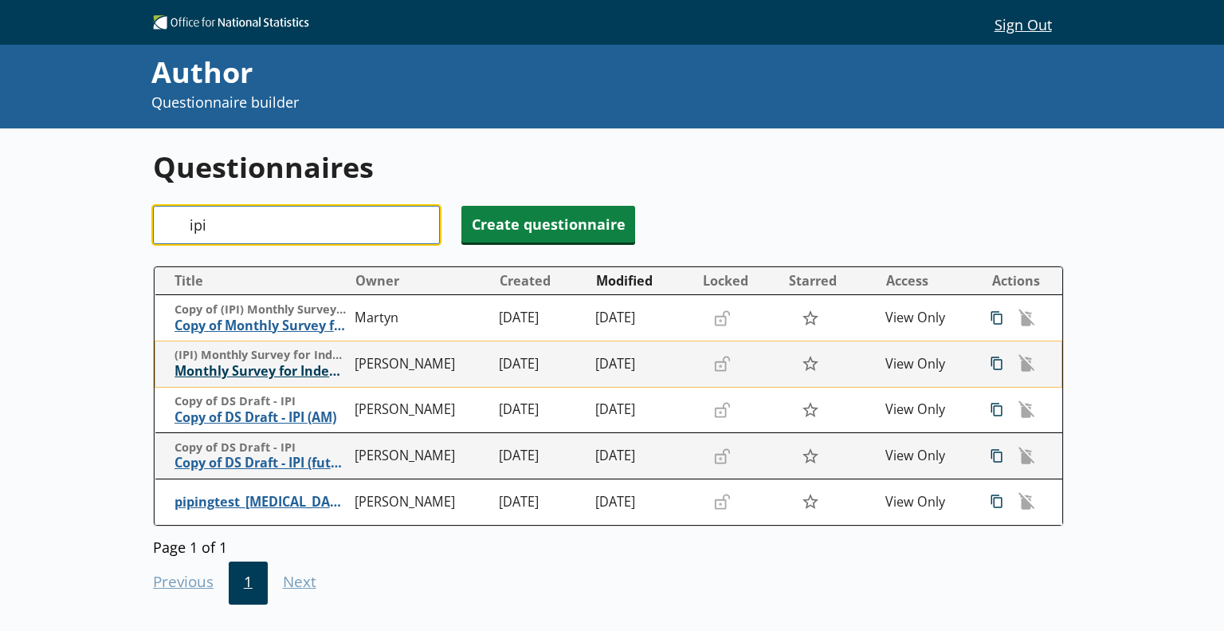
type input "ipi"
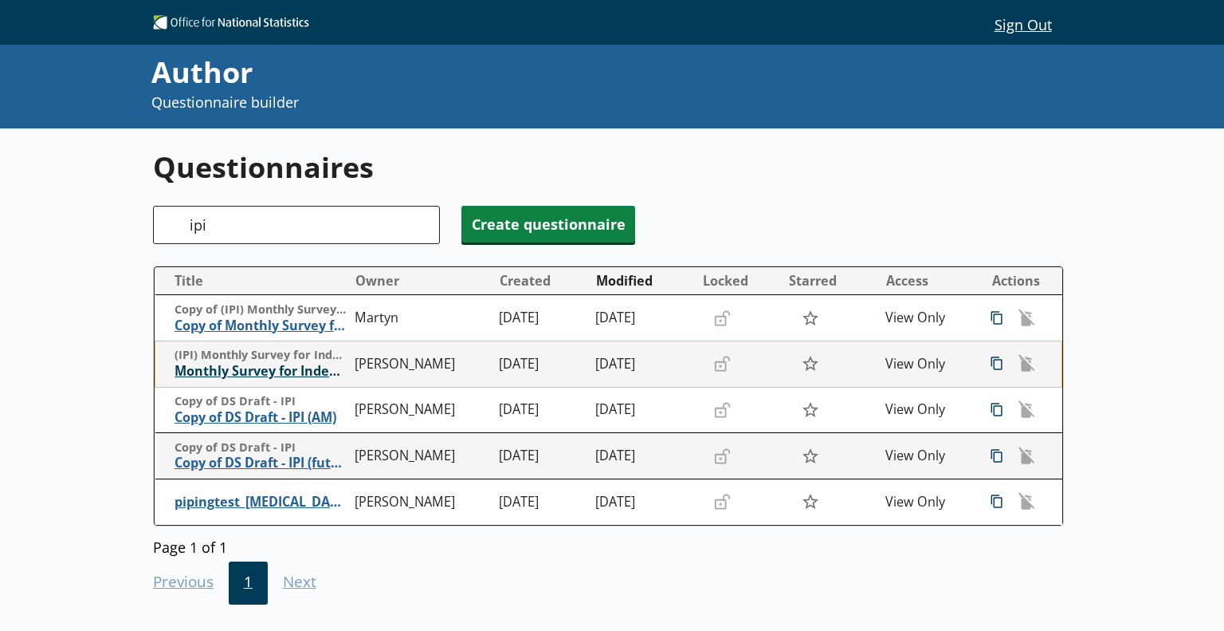
click at [279, 372] on span "Monthly Survey for Index Numbers of Import Prices - Price Quotation Return" at bounding box center [261, 371] width 172 height 17
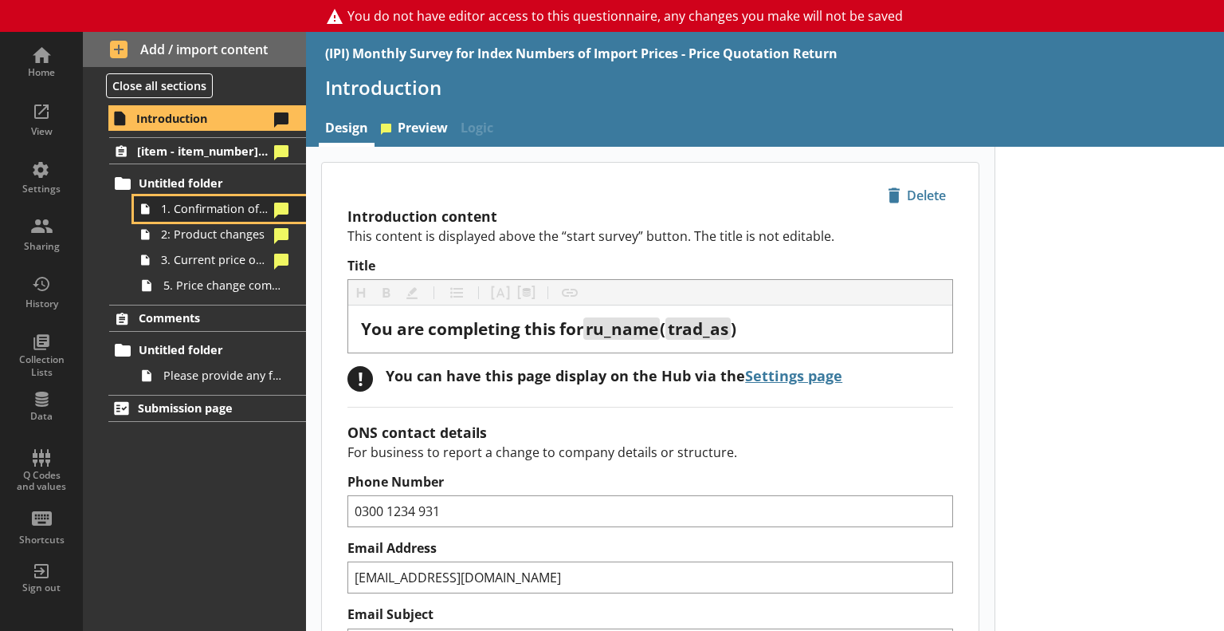
click at [191, 206] on span "1. Confirmation of item information" at bounding box center [215, 208] width 108 height 15
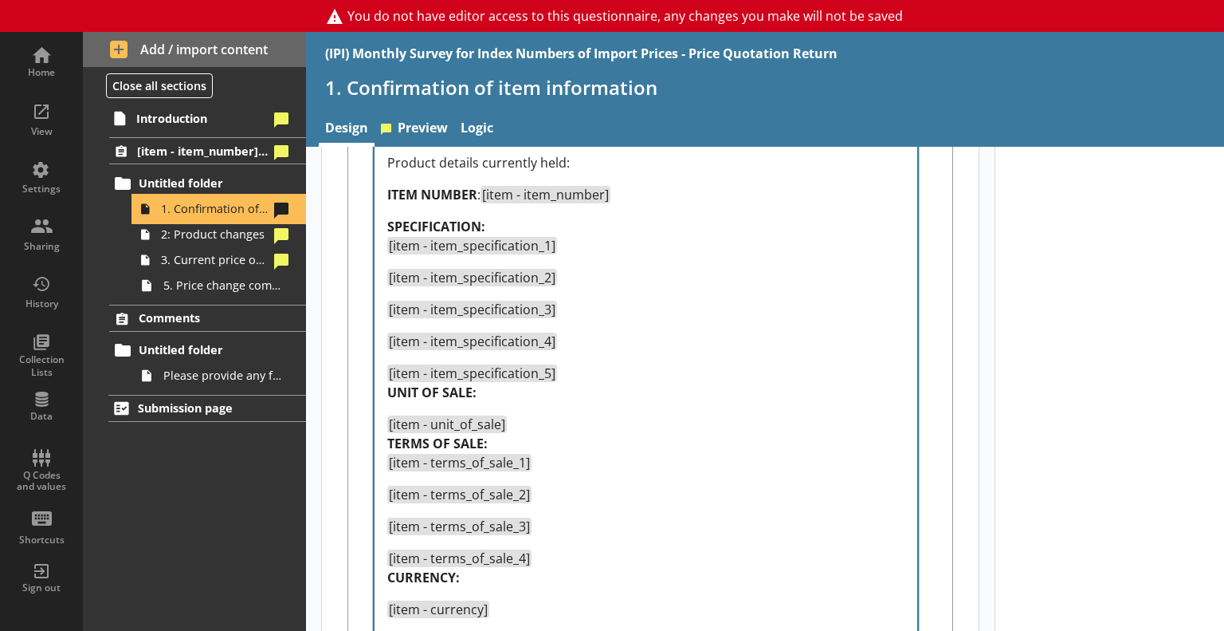
scroll to position [638, 0]
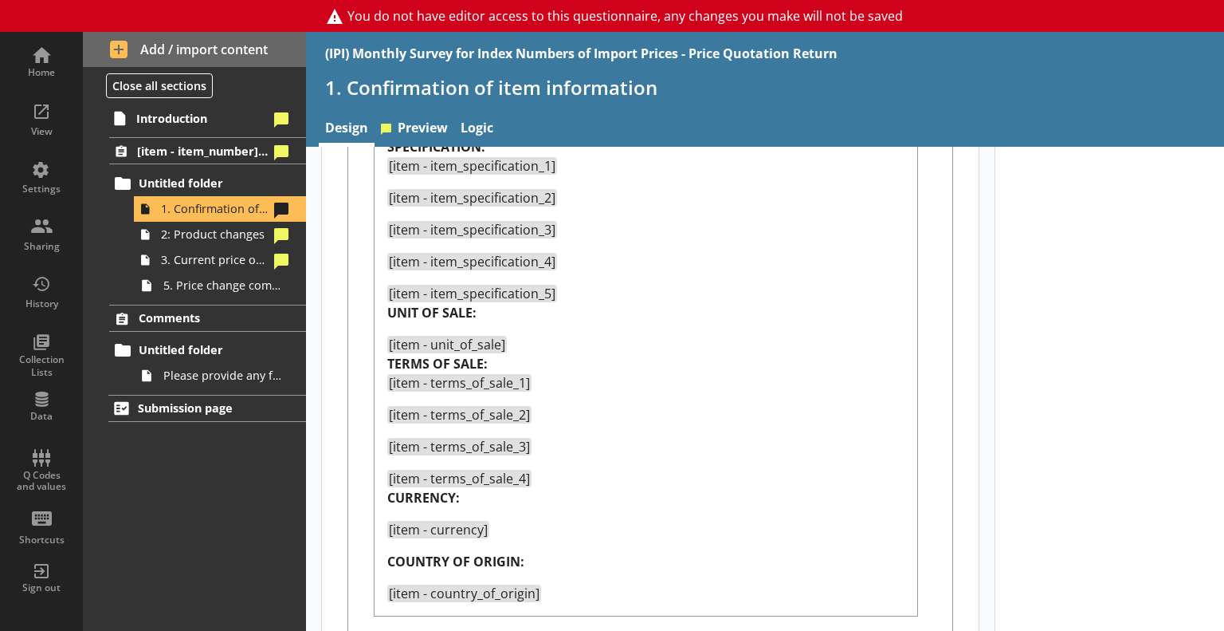
type textarea "x"
